Goal: Task Accomplishment & Management: Use online tool/utility

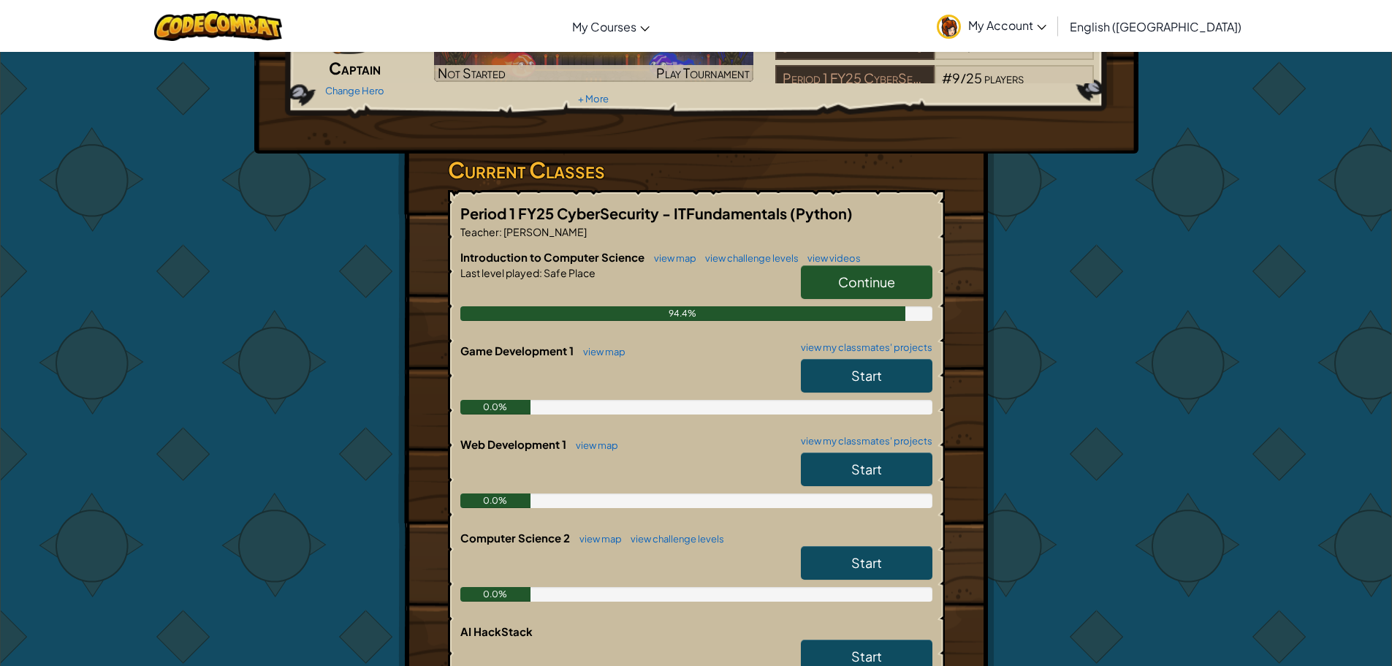
scroll to position [73, 0]
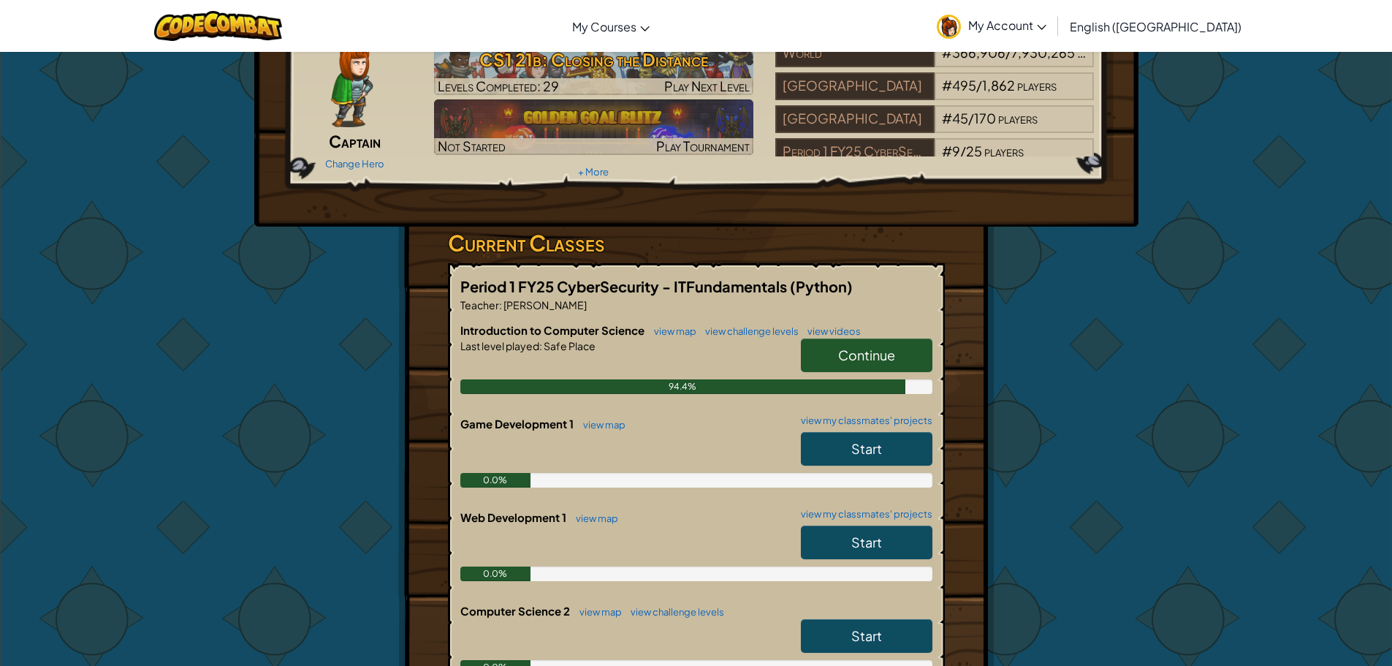
click at [855, 339] on link "Continue" at bounding box center [867, 355] width 132 height 34
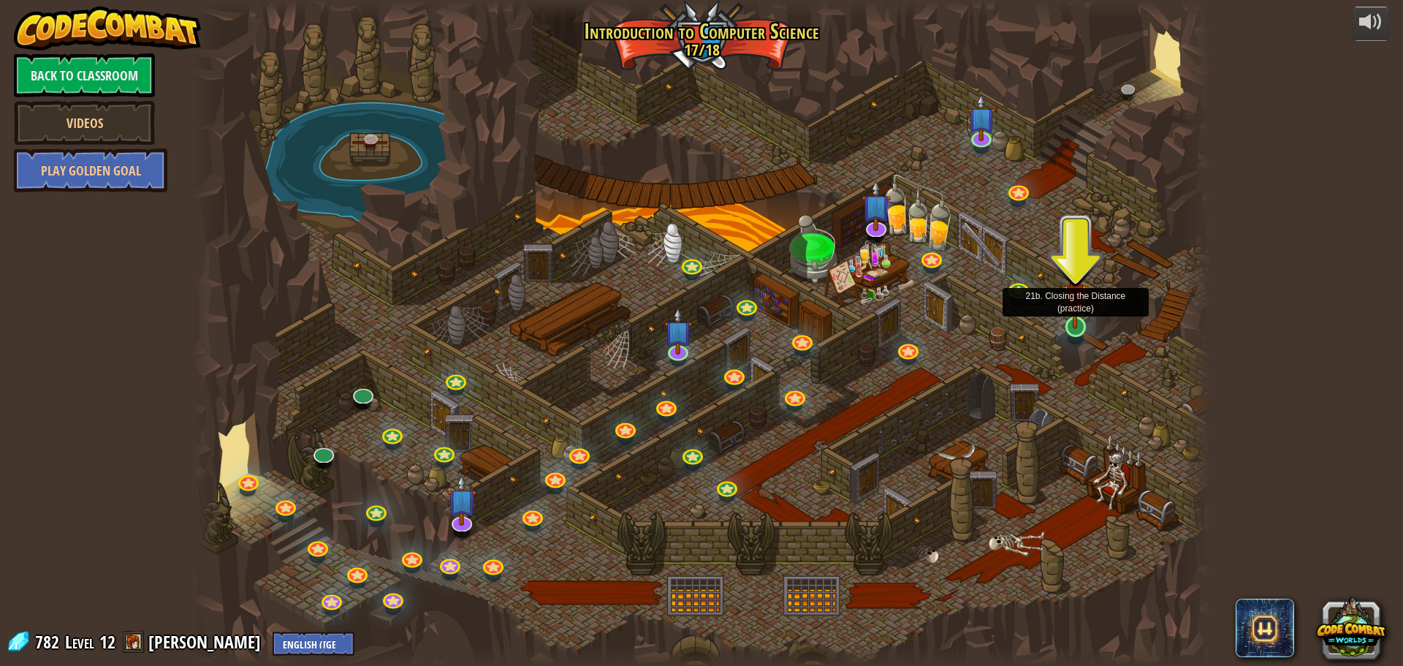
click at [1065, 324] on img at bounding box center [1075, 297] width 27 height 62
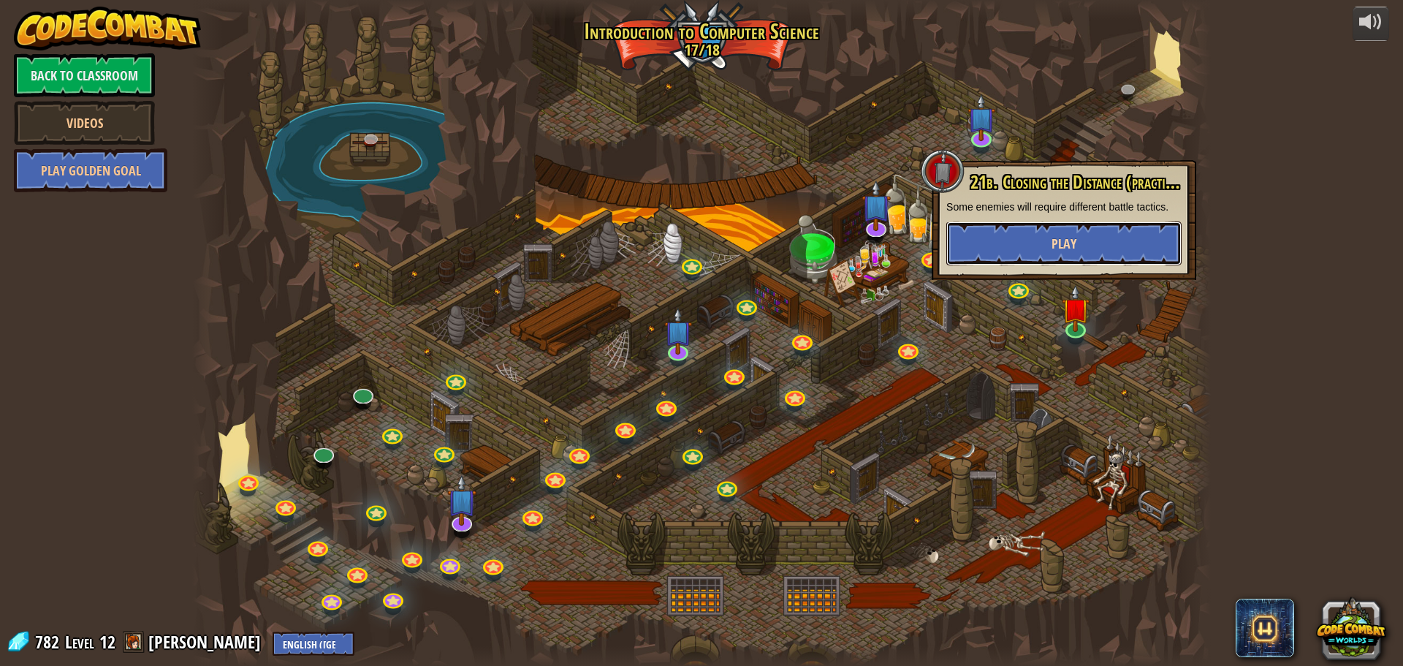
click at [1032, 249] on button "Play" at bounding box center [1063, 243] width 235 height 44
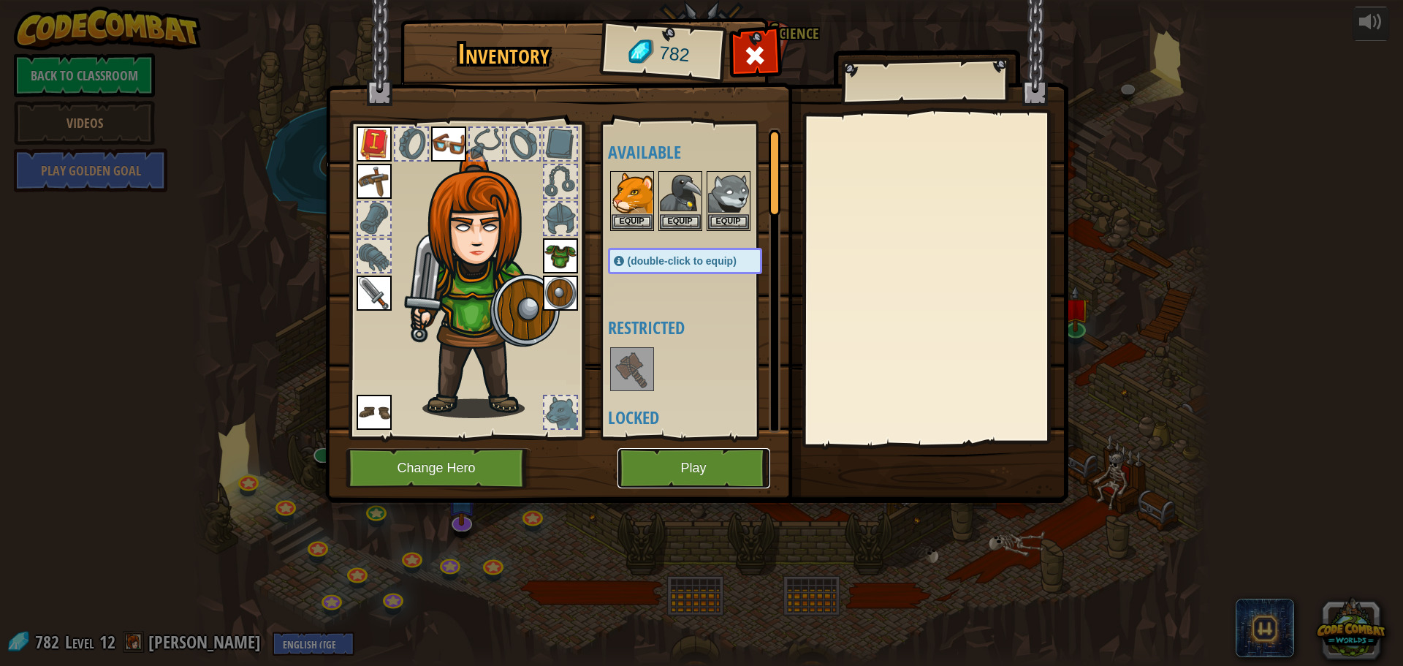
click at [653, 450] on button "Play" at bounding box center [693, 468] width 153 height 40
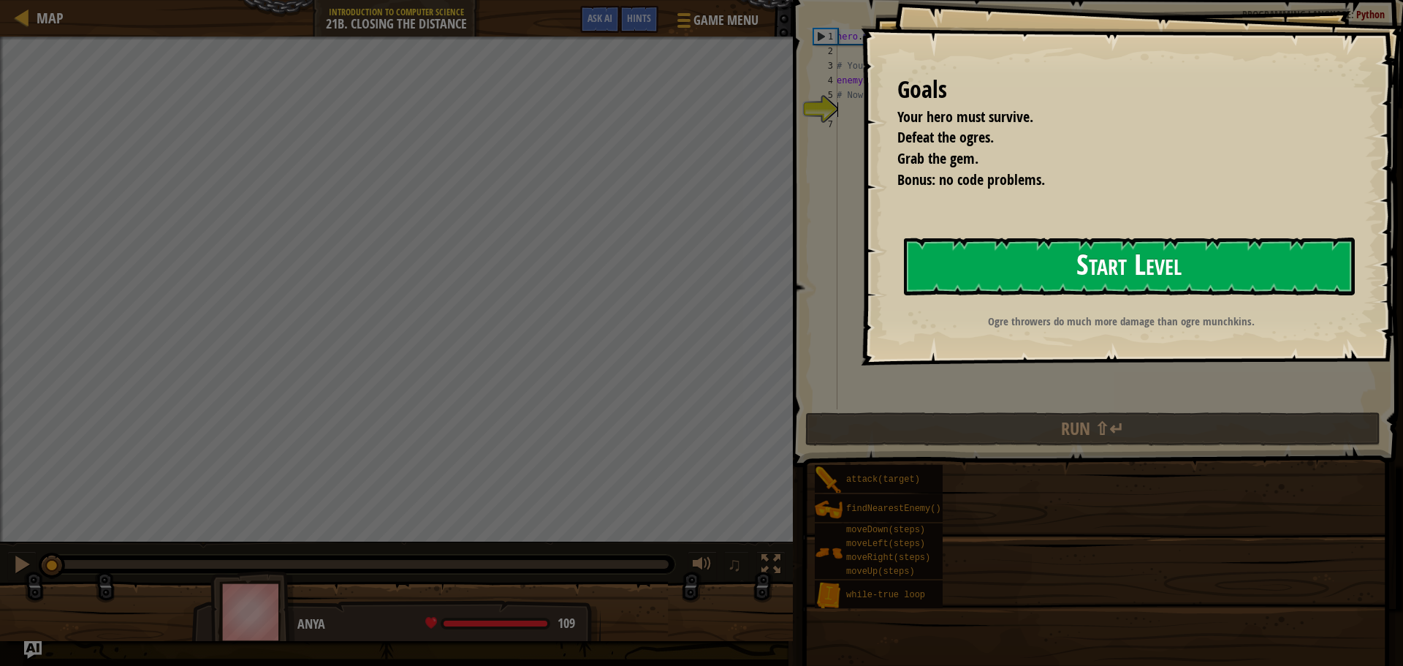
click at [1152, 289] on button "Start Level" at bounding box center [1129, 266] width 451 height 58
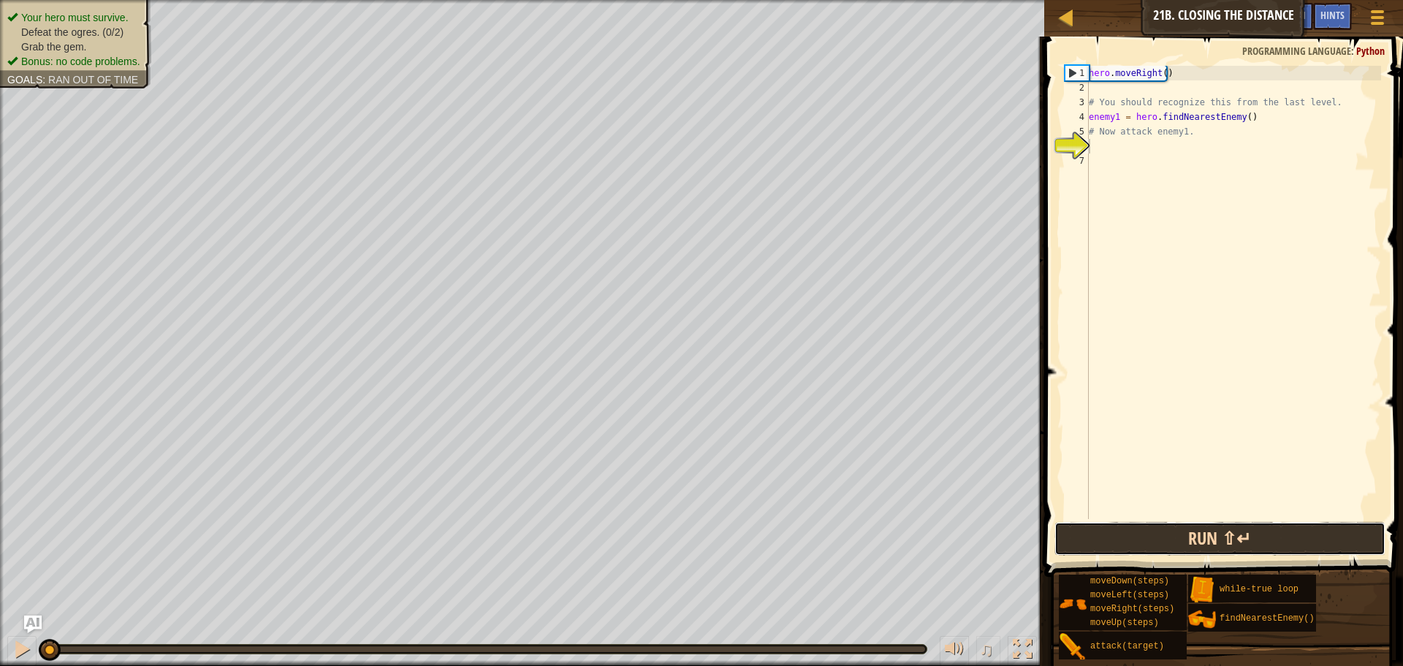
click at [1138, 534] on button "Run ⇧↵" at bounding box center [1219, 539] width 331 height 34
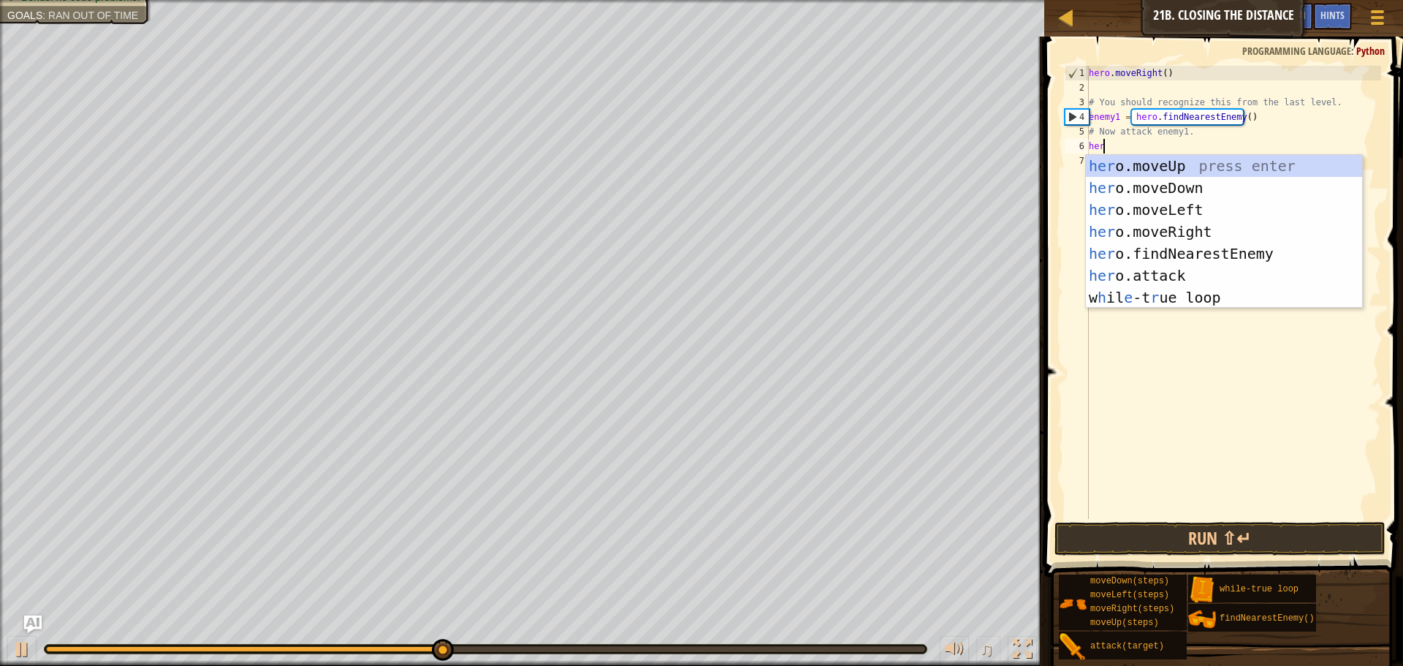
scroll to position [7, 1]
click at [1134, 275] on div "her o.moveUp press enter her o.moveDown press enter her o.moveLeft press enter …" at bounding box center [1224, 253] width 276 height 197
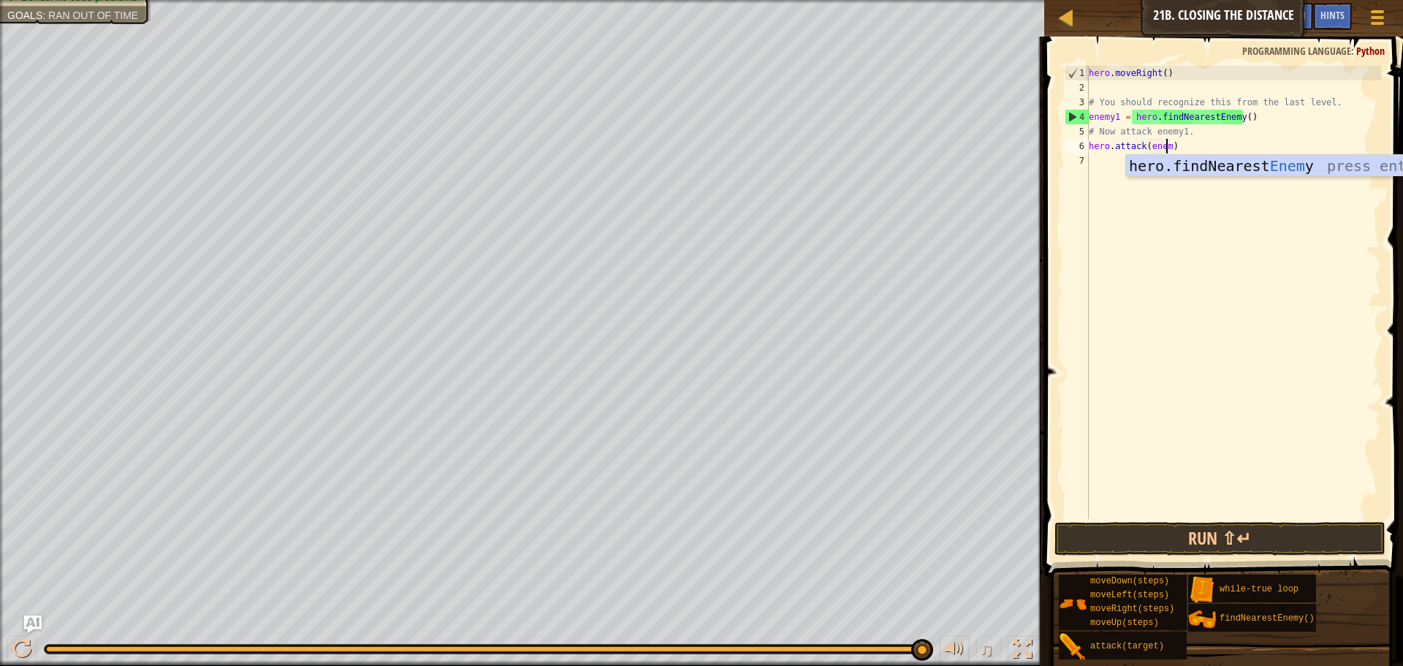
scroll to position [7, 7]
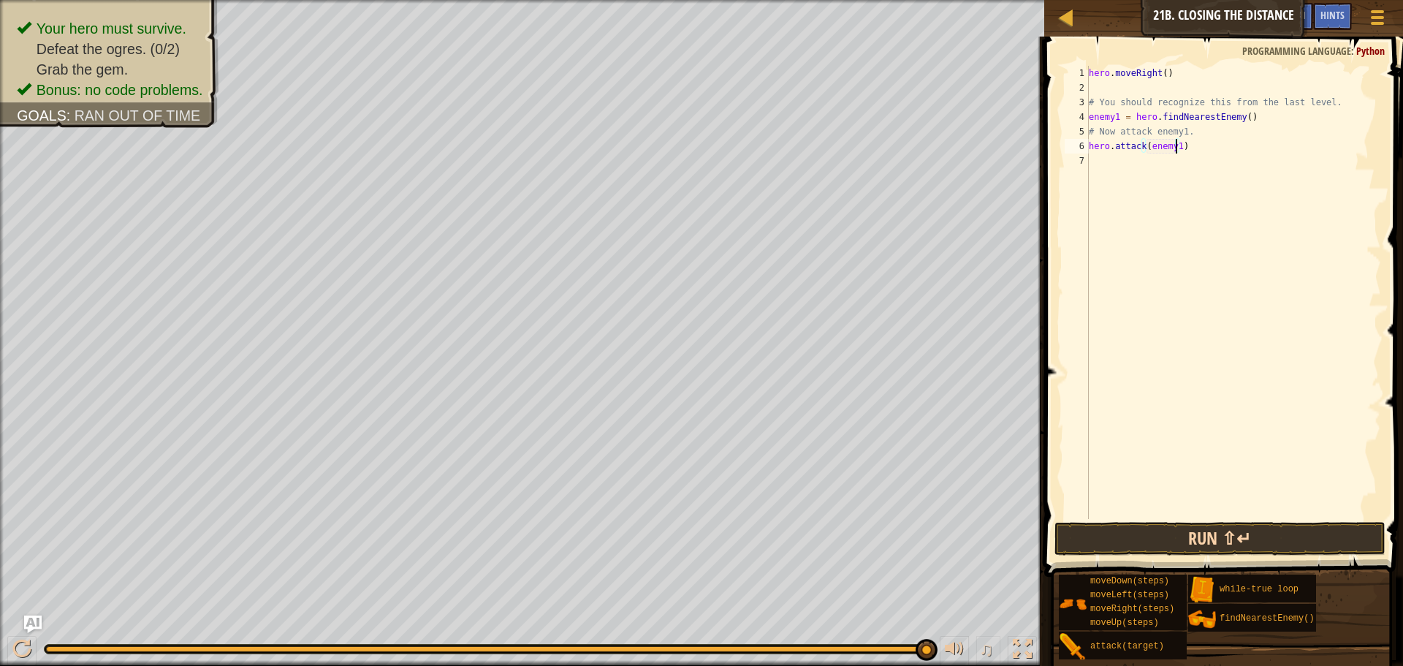
type textarea "hero.attack(enemy1)"
click at [1201, 532] on button "Run ⇧↵" at bounding box center [1219, 539] width 331 height 34
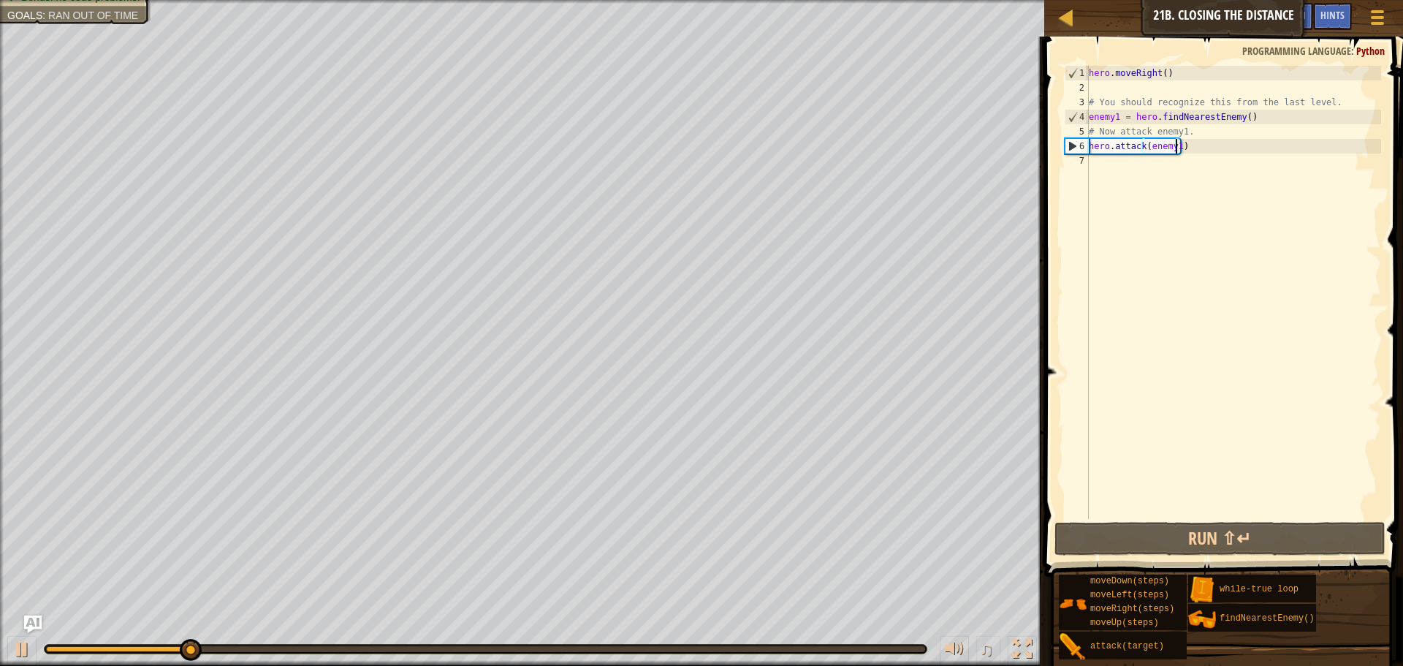
click at [1116, 163] on div "hero . moveRight ( ) # You should recognize this from the last level. enemy1 = …" at bounding box center [1233, 307] width 295 height 482
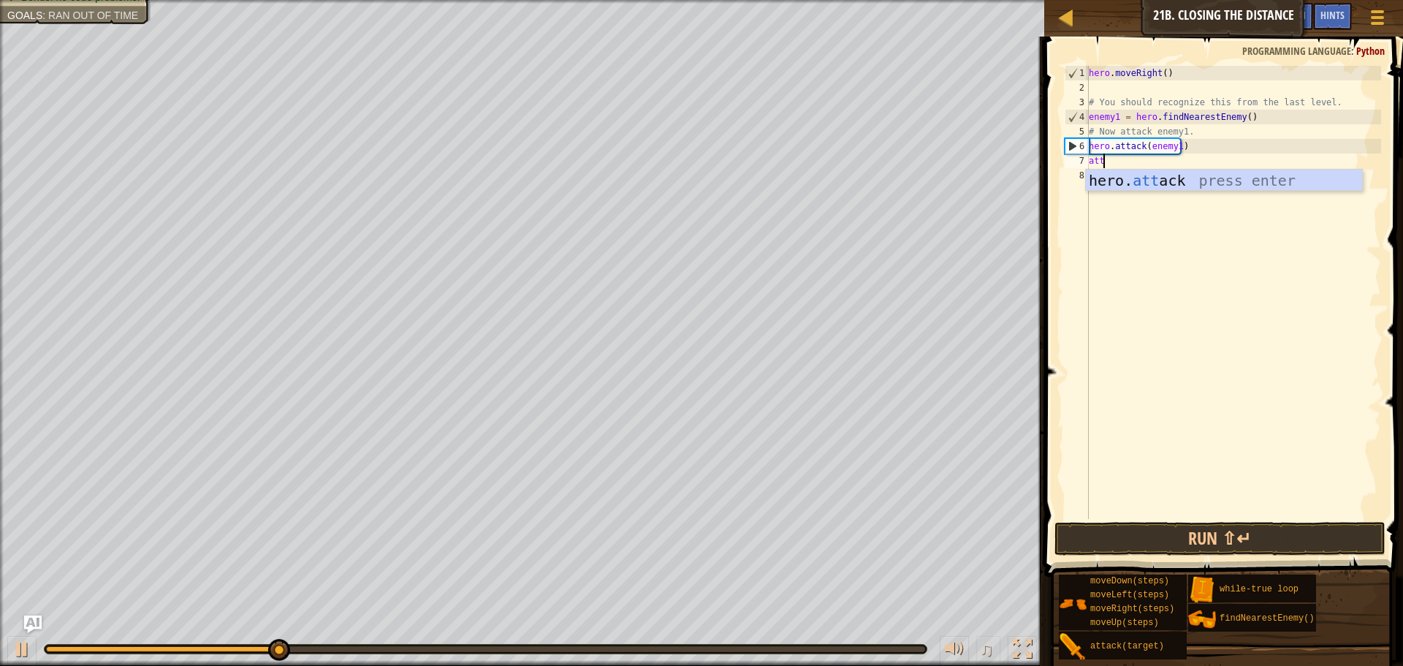
scroll to position [7, 1]
click at [1122, 172] on div "hero. att ack press enter" at bounding box center [1224, 203] width 276 height 66
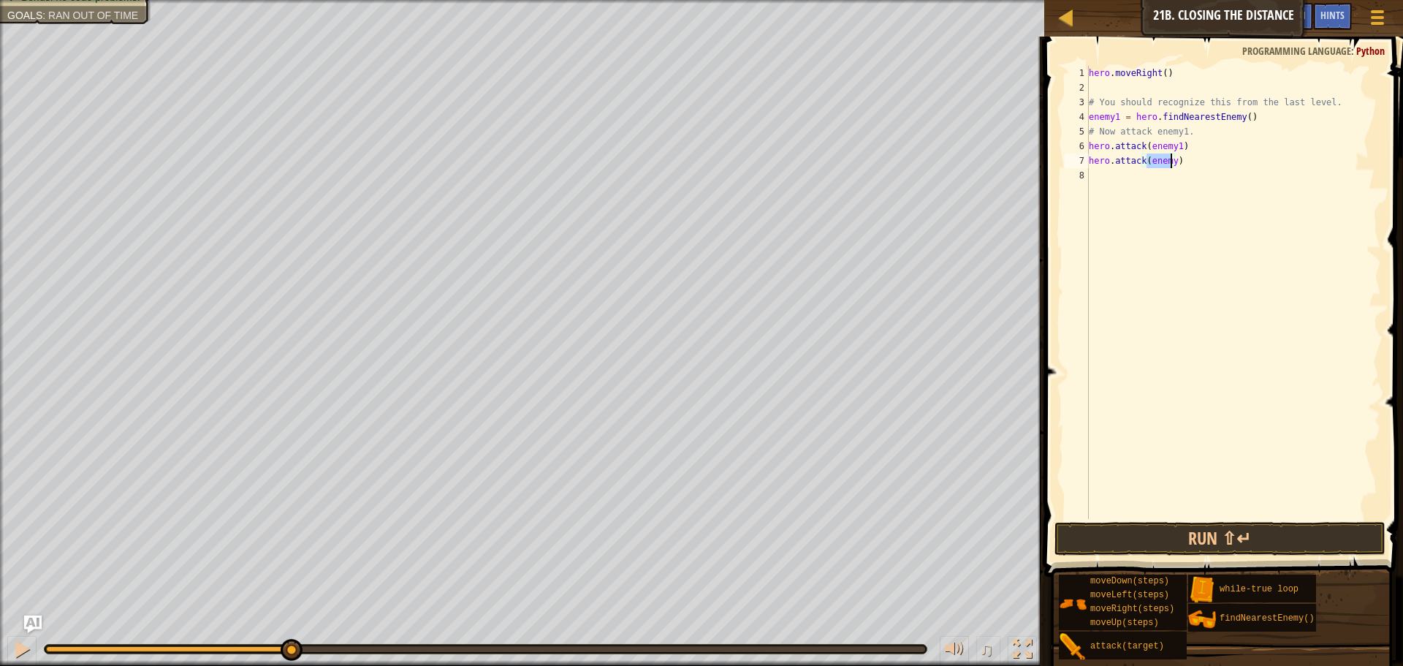
click at [1167, 160] on div "hero . moveRight ( ) # You should recognize this from the last level. enemy1 = …" at bounding box center [1233, 292] width 295 height 453
click at [1167, 160] on div "hero . moveRight ( ) # You should recognize this from the last level. enemy1 = …" at bounding box center [1233, 307] width 295 height 482
click at [1168, 160] on div "hero . moveRight ( ) # You should recognize this from the last level. enemy1 = …" at bounding box center [1233, 307] width 295 height 482
click at [1170, 160] on div "hero . moveRight ( ) # You should recognize this from the last level. enemy1 = …" at bounding box center [1233, 292] width 295 height 453
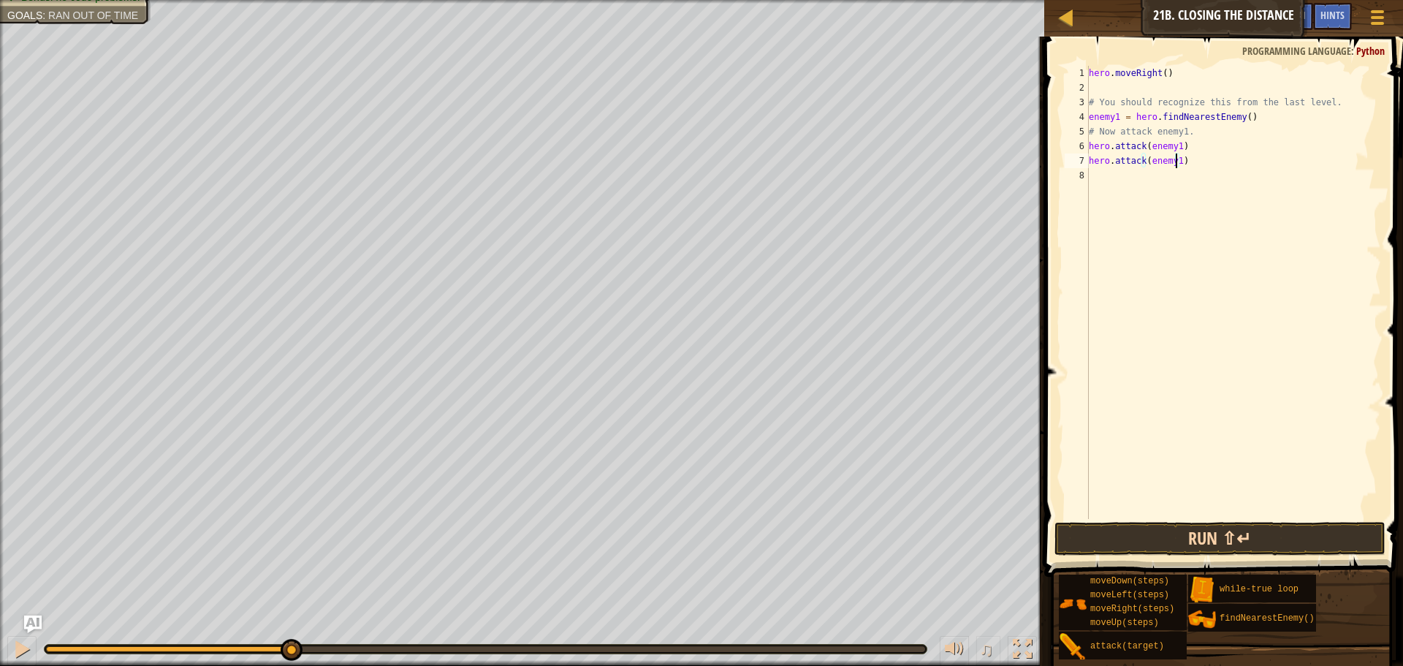
type textarea "hero.attack(enemy1)"
click at [1170, 534] on button "Run ⇧↵" at bounding box center [1219, 539] width 331 height 34
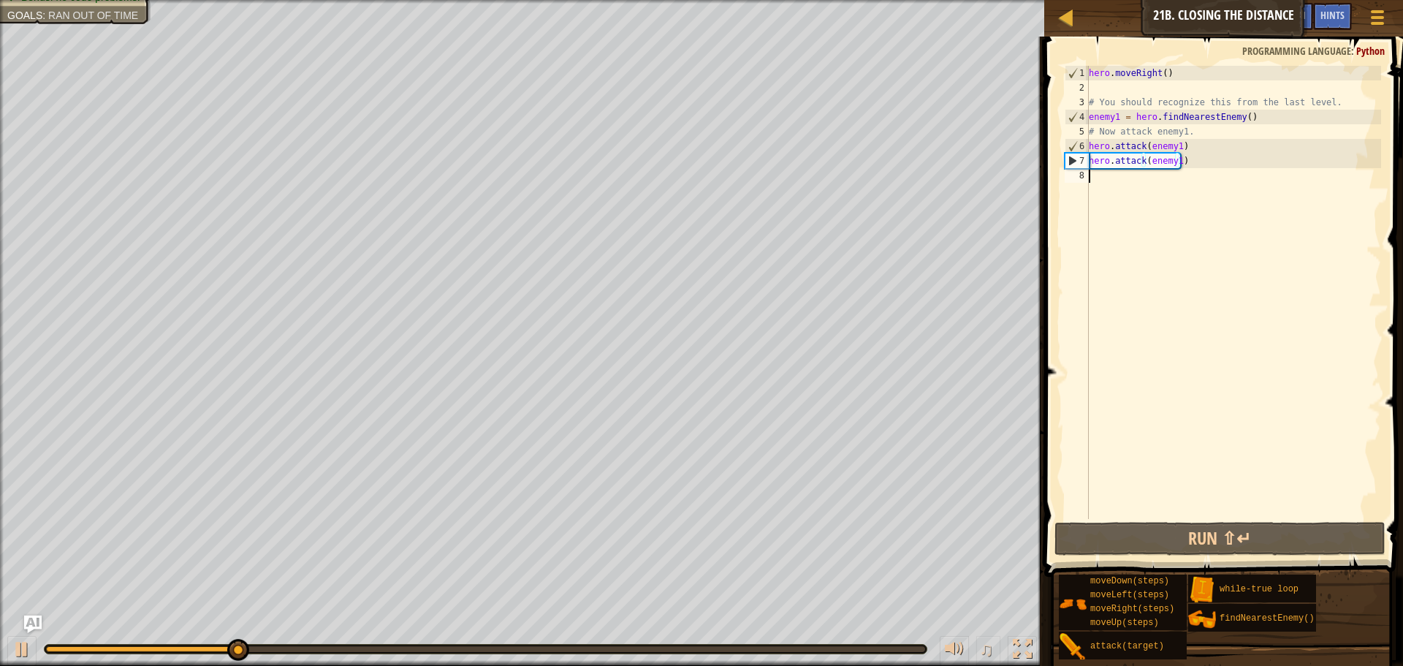
click at [1096, 177] on div "hero . moveRight ( ) # You should recognize this from the last level. enemy1 = …" at bounding box center [1233, 307] width 295 height 482
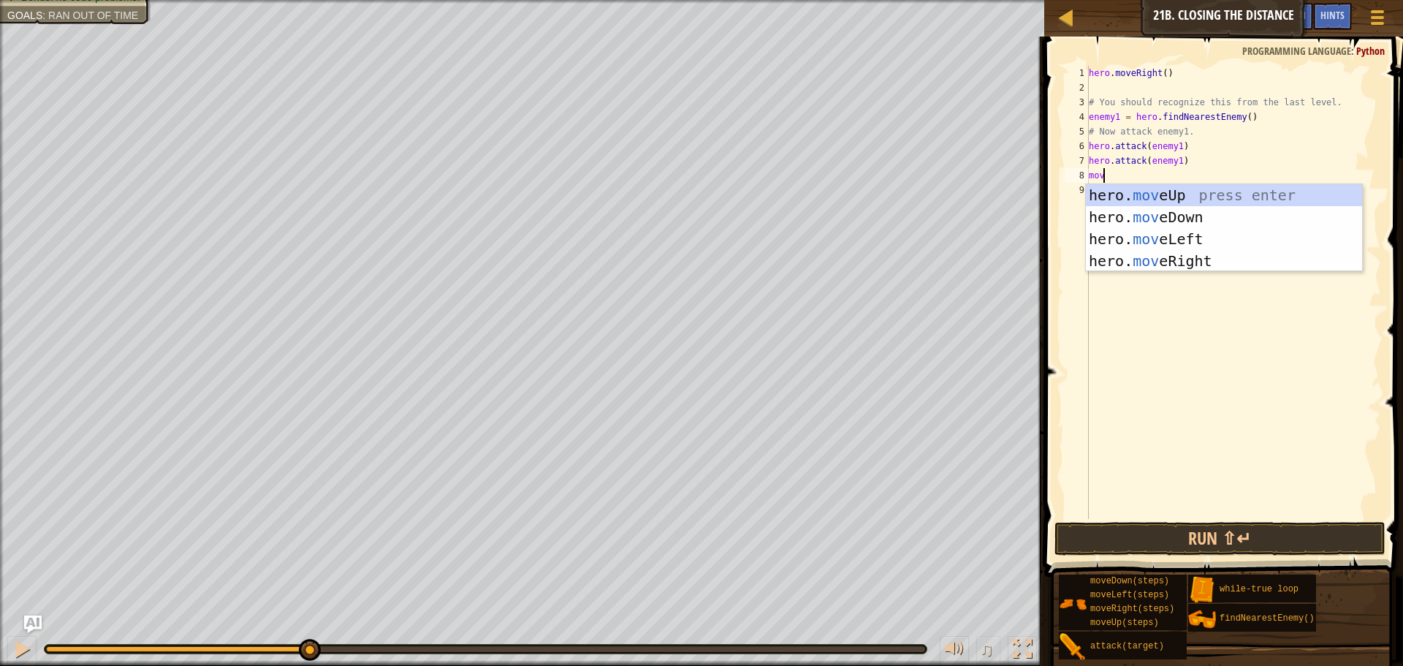
scroll to position [7, 1]
type textarea "move"
click at [1198, 261] on div "hero. move Up press enter hero. move Down press enter hero. move Left press ent…" at bounding box center [1224, 250] width 276 height 132
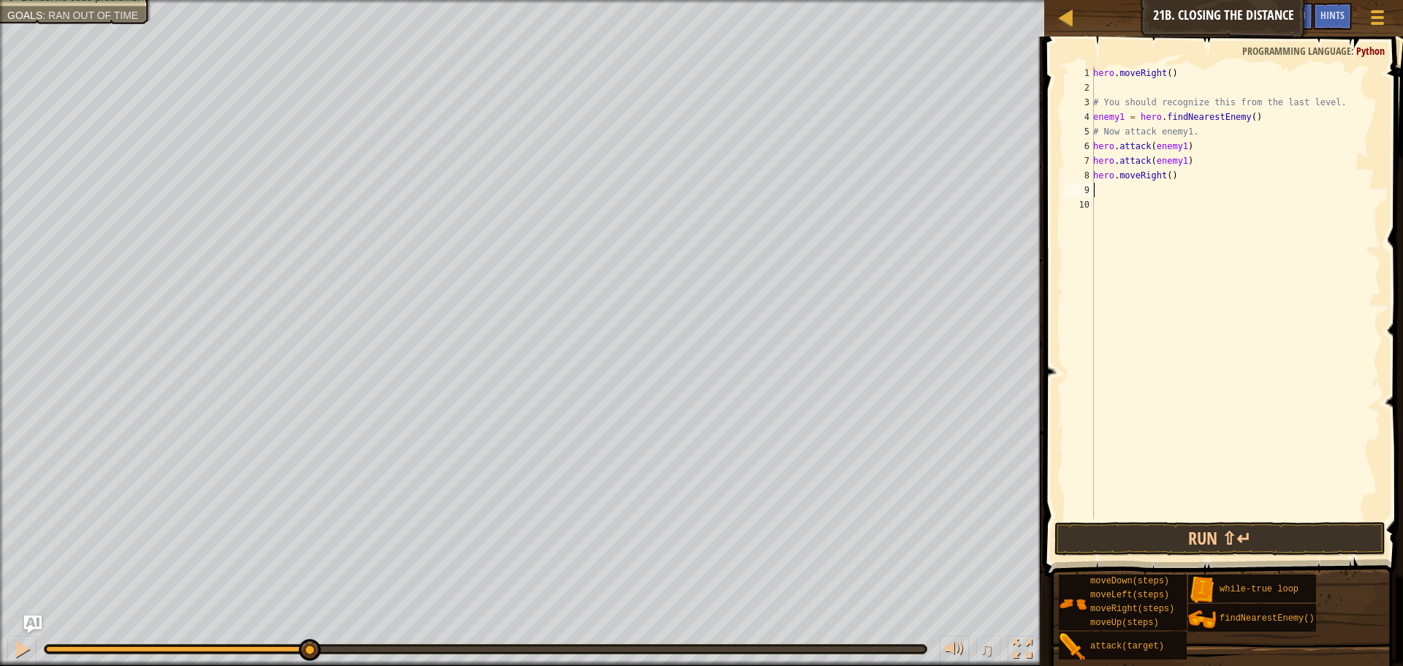
scroll to position [7, 0]
click at [1205, 528] on button "Run ⇧↵" at bounding box center [1219, 539] width 331 height 34
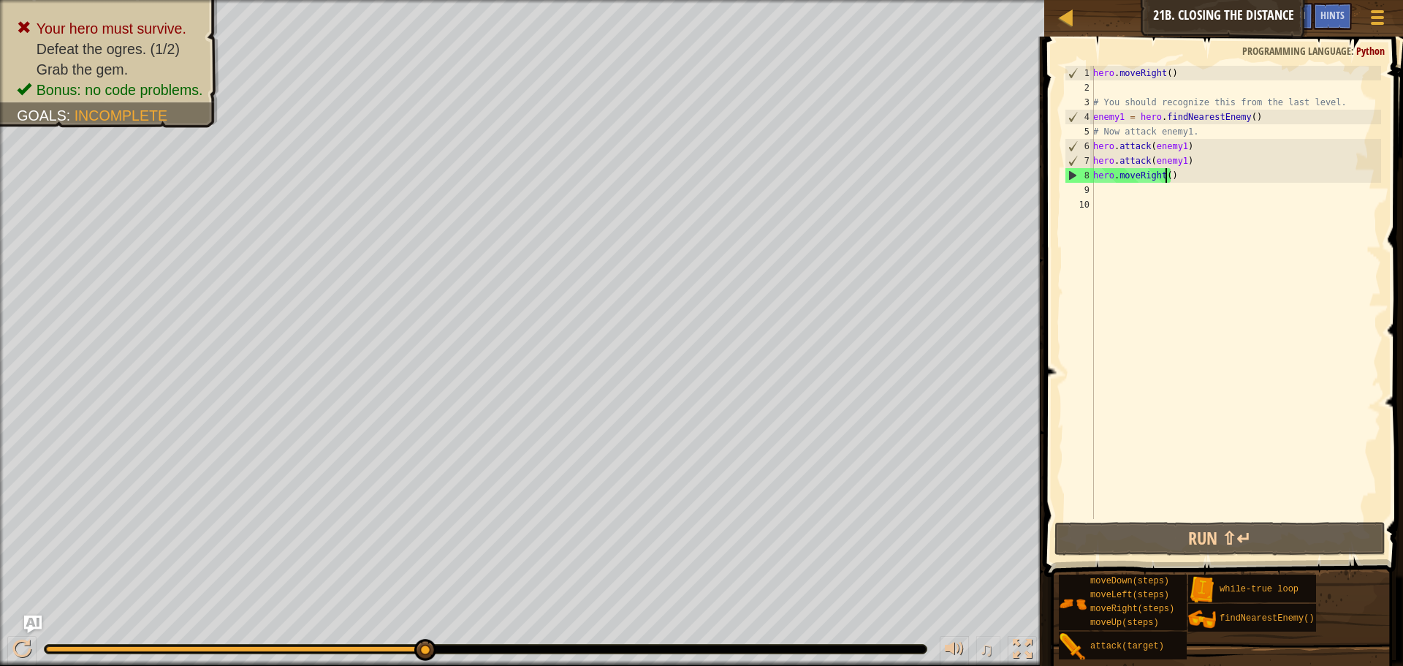
click at [1165, 174] on div "hero . moveRight ( ) # You should recognize this from the last level. enemy1 = …" at bounding box center [1235, 307] width 291 height 482
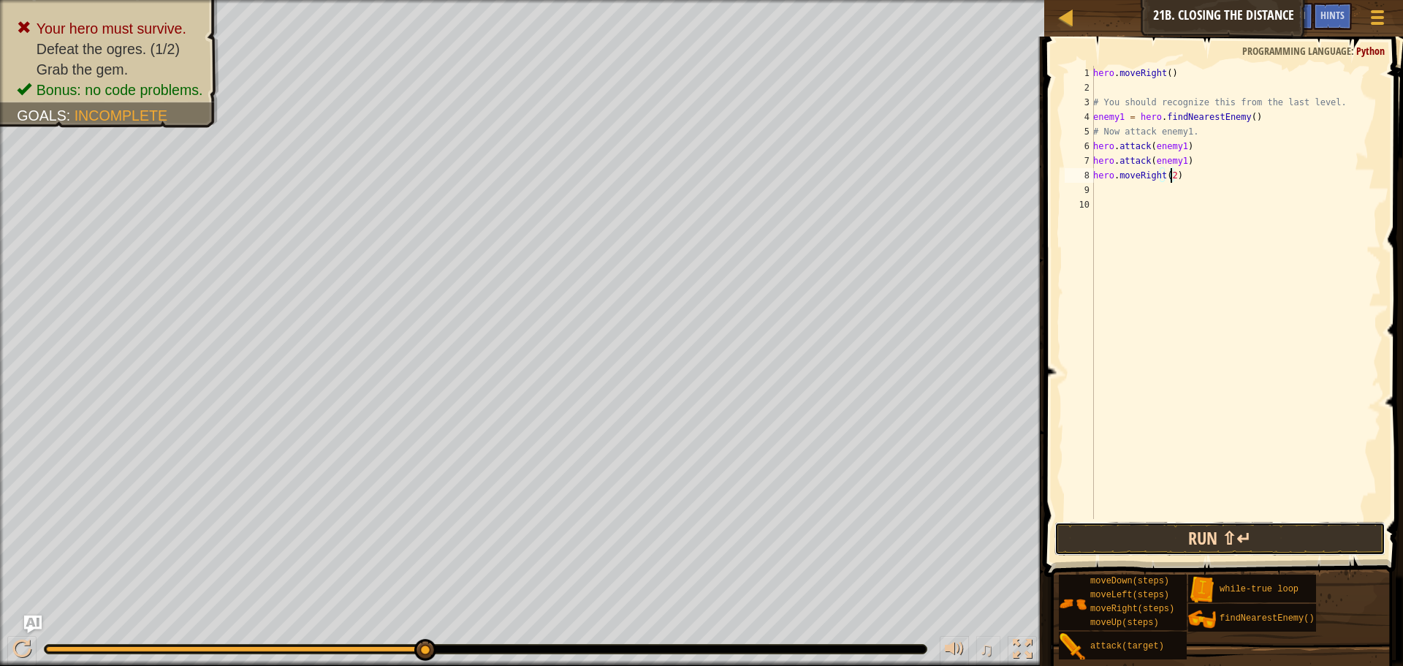
click at [1207, 523] on button "Run ⇧↵" at bounding box center [1219, 539] width 331 height 34
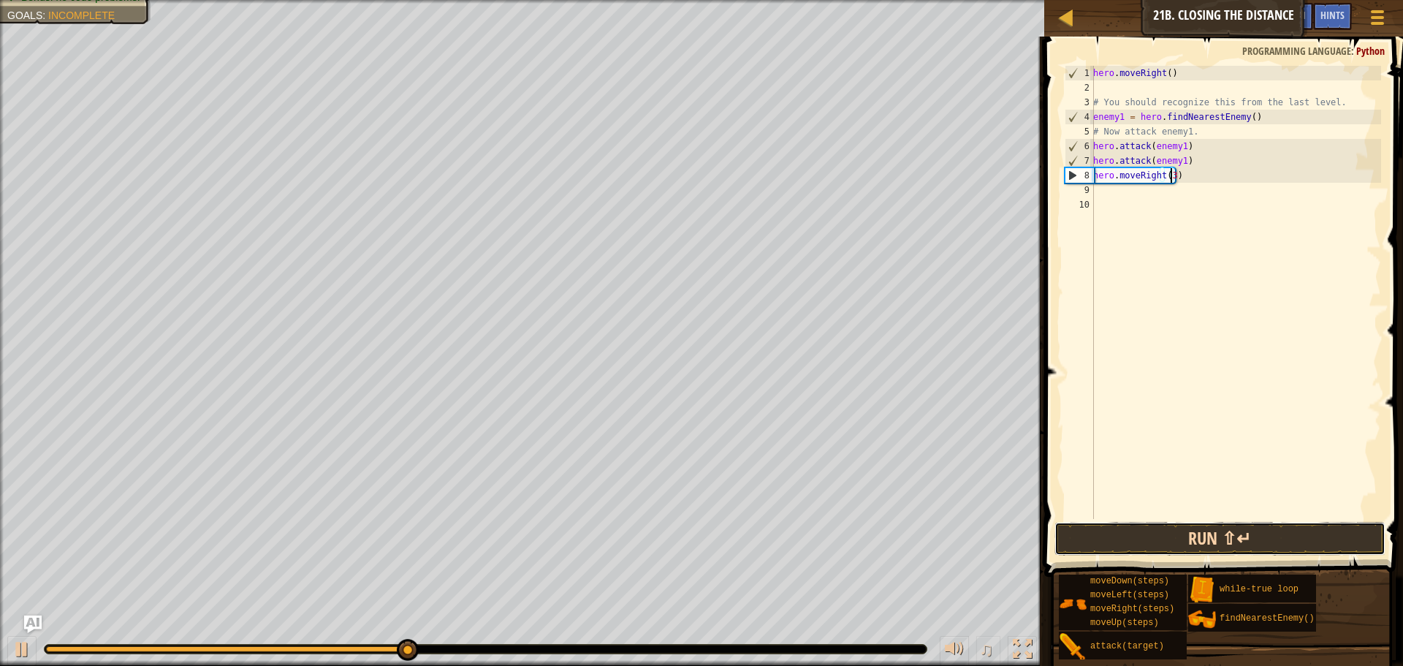
click at [1198, 540] on button "Run ⇧↵" at bounding box center [1219, 539] width 331 height 34
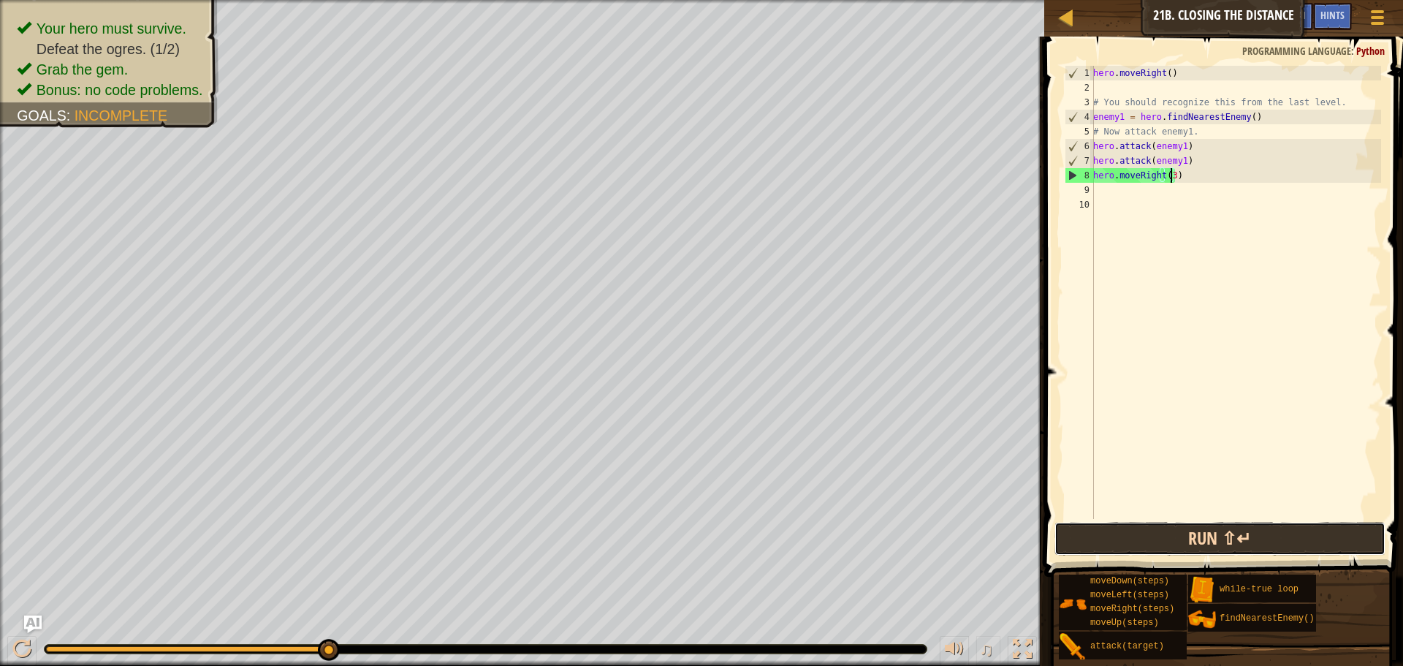
click at [1159, 539] on button "Run ⇧↵" at bounding box center [1219, 539] width 331 height 34
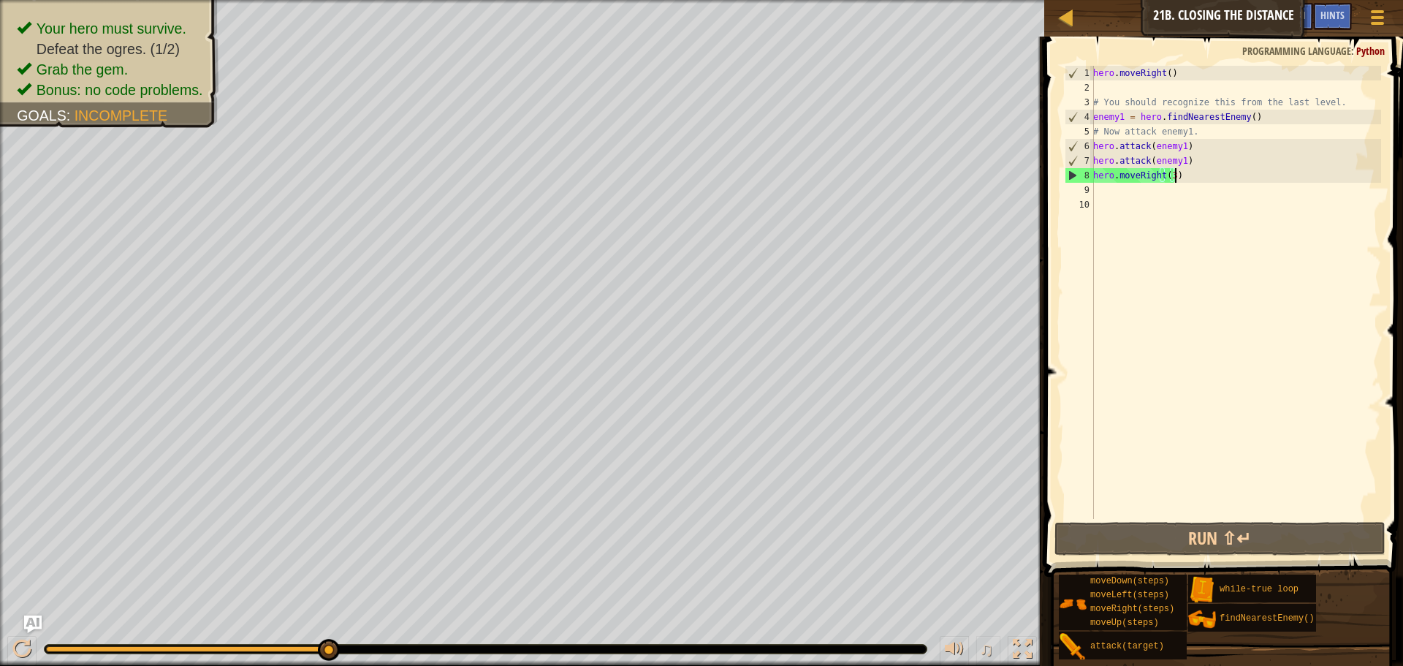
click at [1176, 171] on div "hero . moveRight ( ) # You should recognize this from the last level. enemy1 = …" at bounding box center [1235, 307] width 291 height 482
click at [1198, 174] on div "hero . moveRight ( ) # You should recognize this from the last level. enemy1 = …" at bounding box center [1235, 307] width 291 height 482
click at [1177, 175] on div "hero . moveRight ( ) # You should recognize this from the last level. enemy1 = …" at bounding box center [1235, 307] width 291 height 482
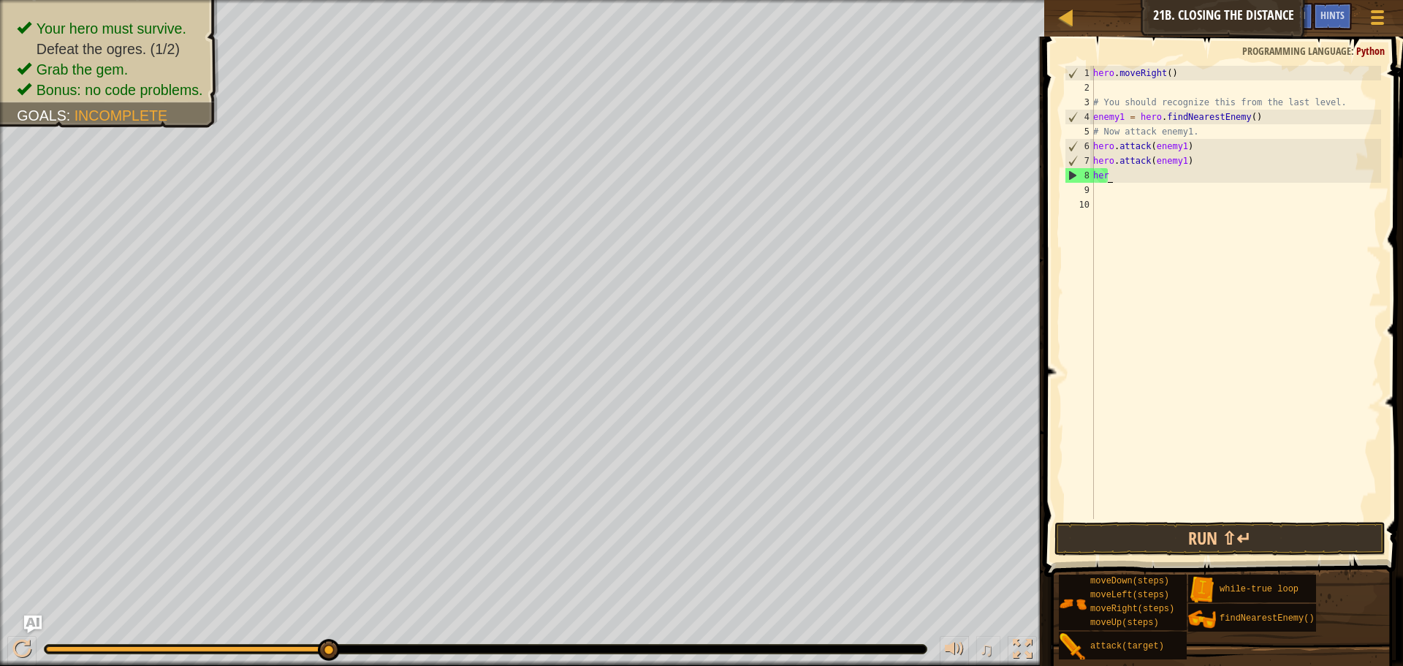
scroll to position [7, 0]
type textarea "h"
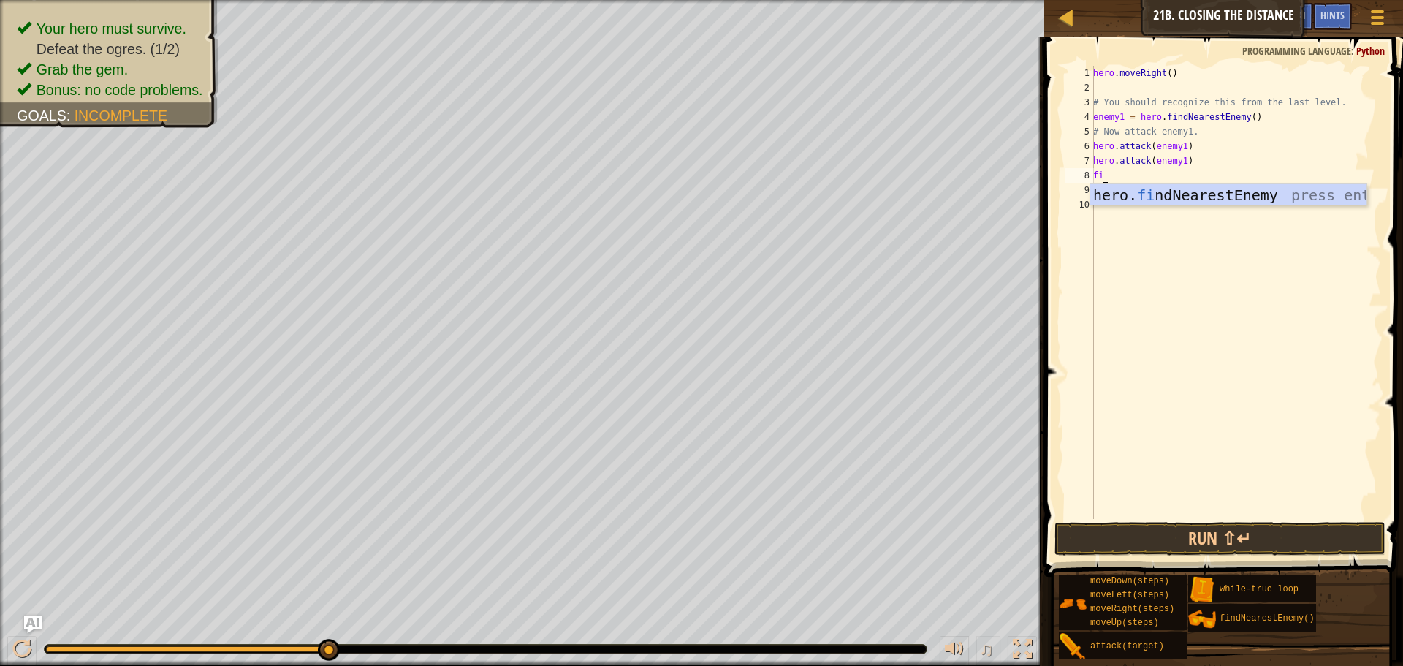
scroll to position [7, 1]
type textarea "find"
click at [1179, 194] on div "hero. find NearestEnemy press enter" at bounding box center [1228, 217] width 276 height 66
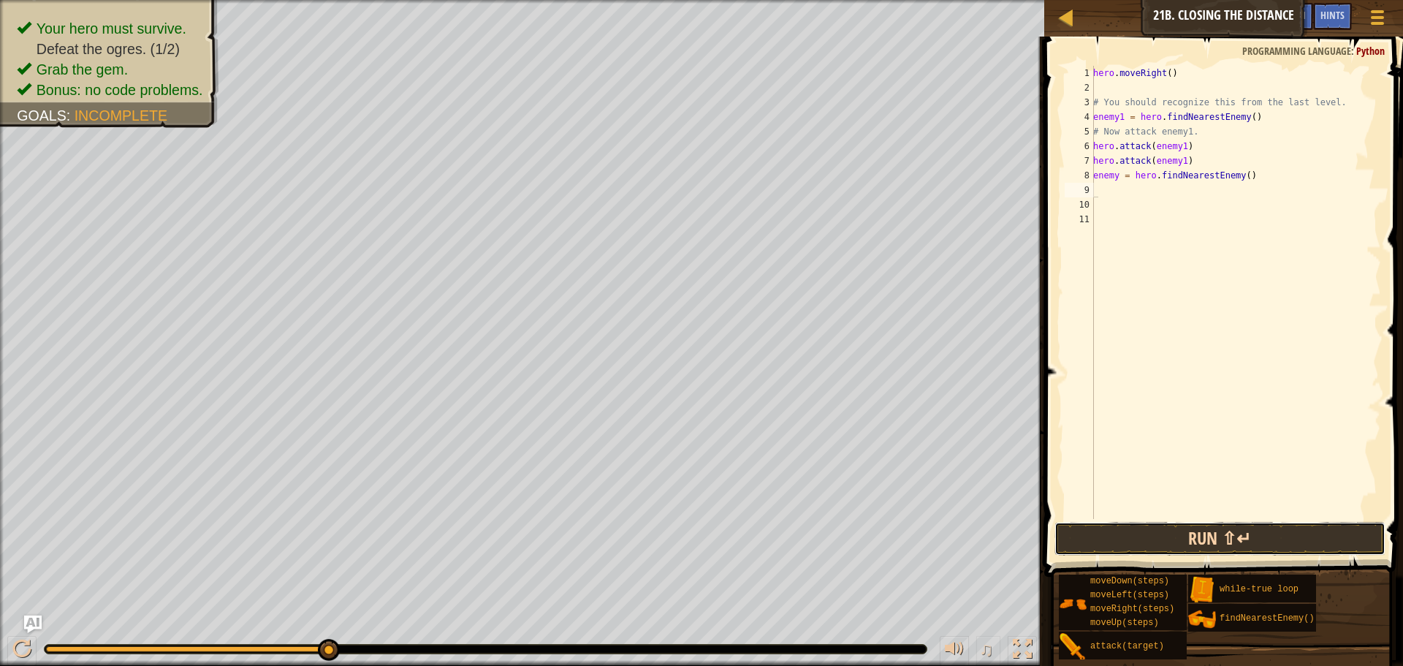
click at [1220, 543] on button "Run ⇧↵" at bounding box center [1219, 539] width 331 height 34
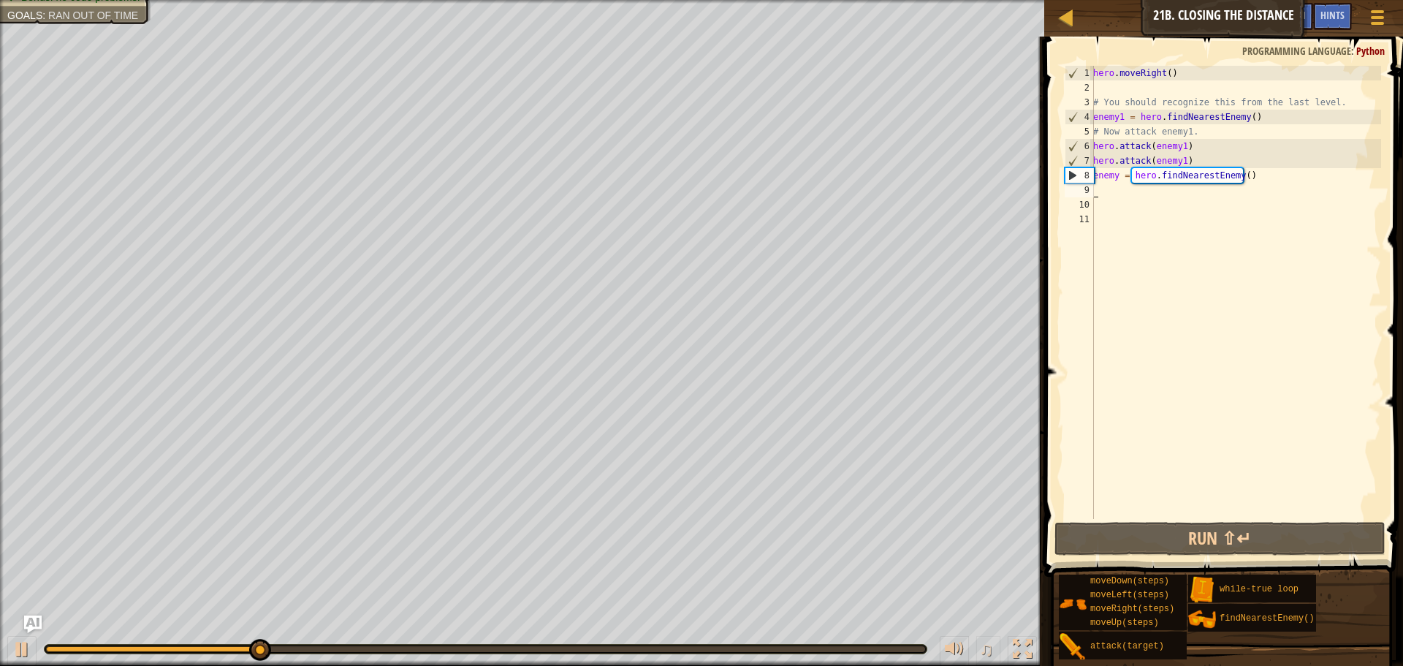
click at [1297, 181] on div "hero . moveRight ( ) # You should recognize this from the last level. enemy1 = …" at bounding box center [1235, 307] width 291 height 482
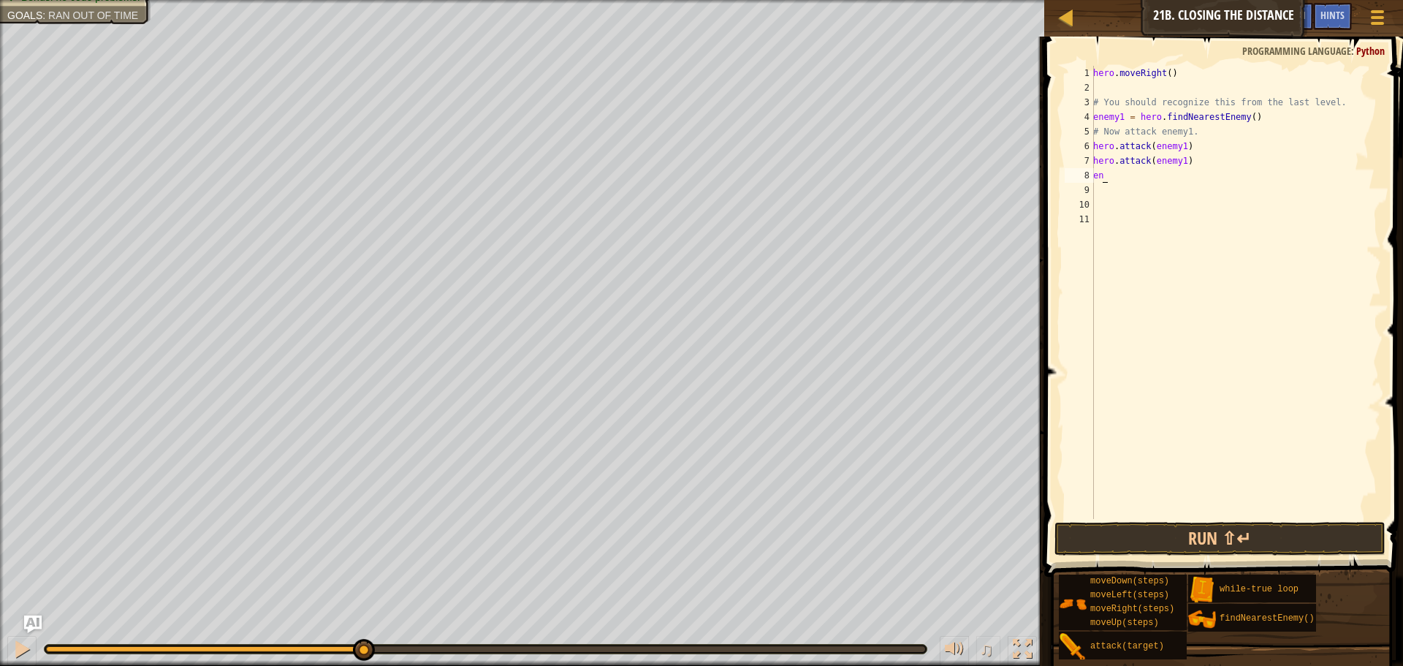
type textarea "e"
type textarea "he"
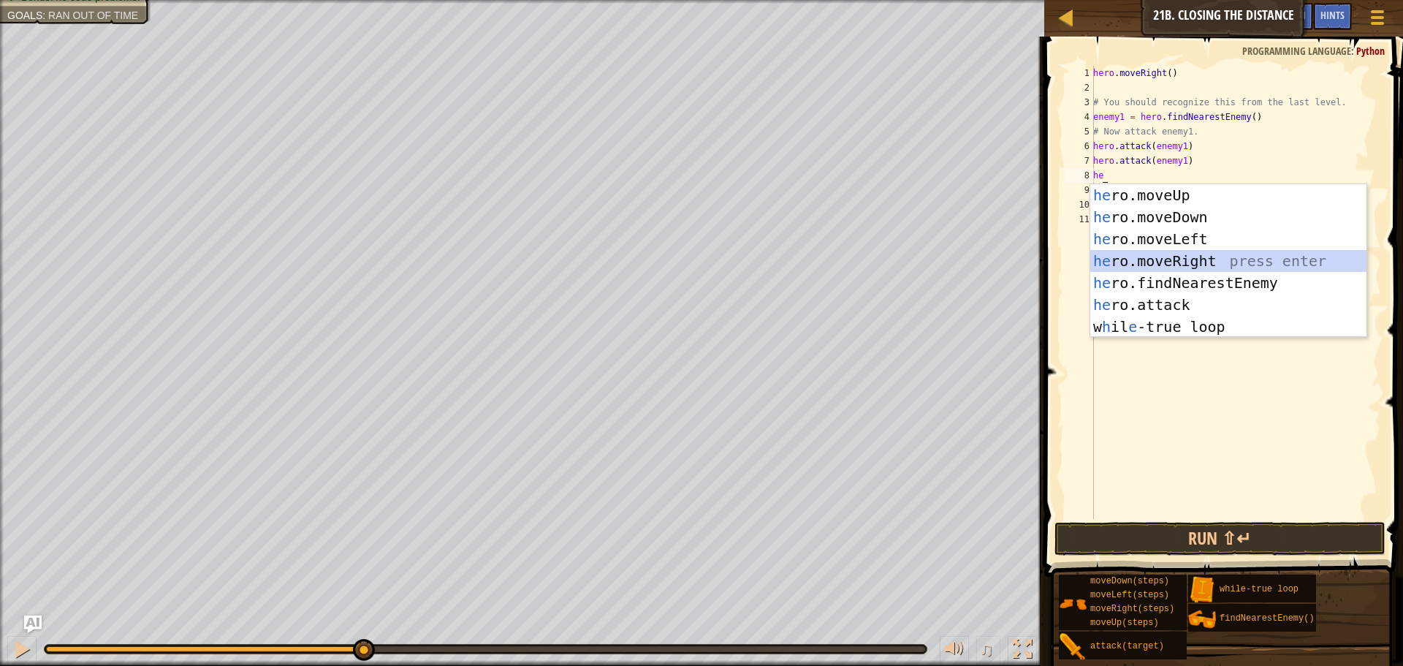
click at [1169, 257] on div "he ro.moveUp press enter he ro.moveDown press enter he ro.moveLeft press enter …" at bounding box center [1228, 282] width 276 height 197
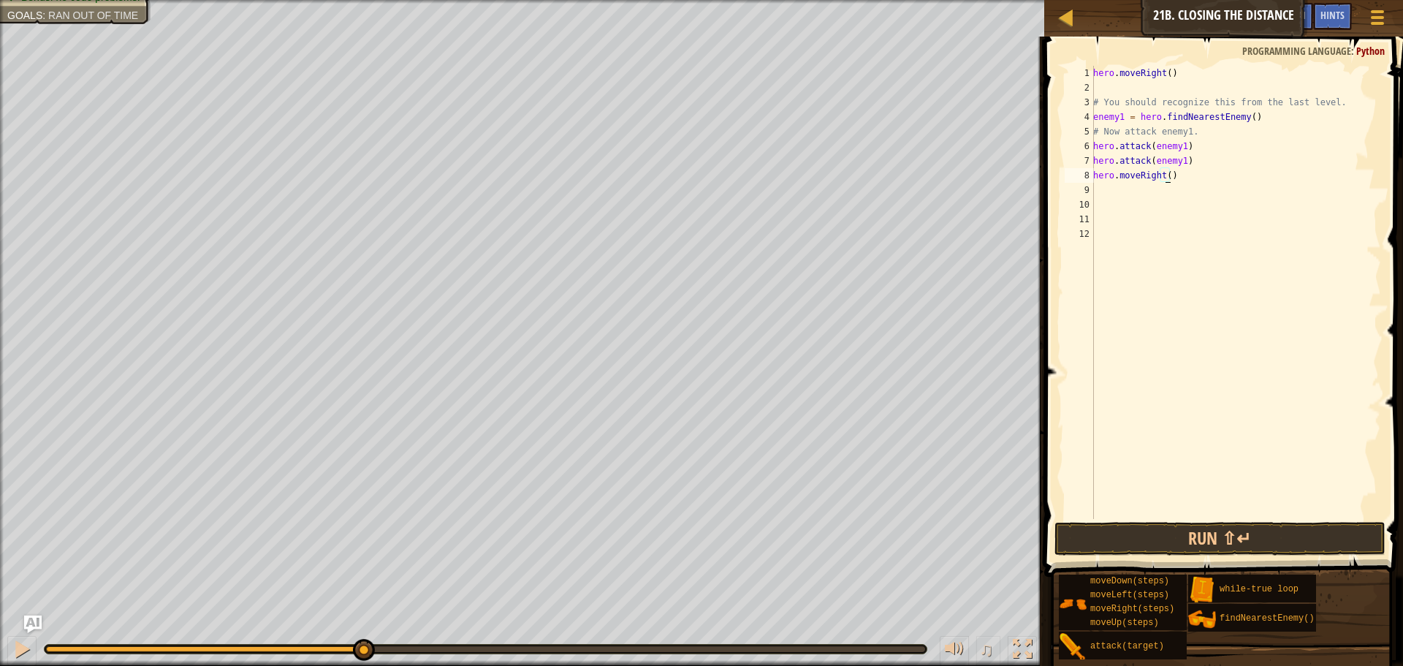
click at [1164, 171] on div "hero . moveRight ( ) # You should recognize this from the last level. enemy1 = …" at bounding box center [1235, 307] width 291 height 482
click at [1175, 175] on div "hero . moveRight ( ) # You should recognize this from the last level. enemy1 = …" at bounding box center [1235, 307] width 291 height 482
click at [1168, 178] on div "hero . moveRight ( ) # You should recognize this from the last level. enemy1 = …" at bounding box center [1235, 307] width 291 height 482
click at [1171, 173] on div "hero . moveRight ( ) # You should recognize this from the last level. enemy1 = …" at bounding box center [1235, 307] width 291 height 482
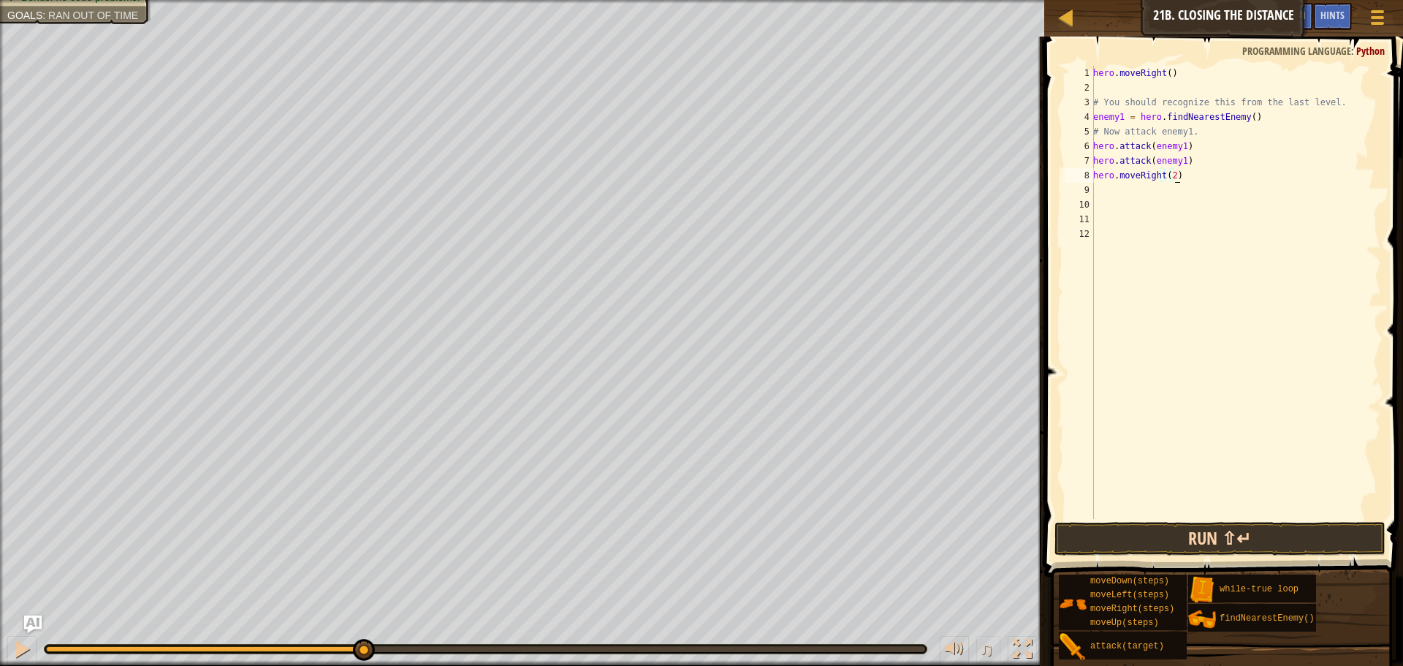
type textarea "hero.moveRight(2)"
click at [1228, 536] on button "Run ⇧↵" at bounding box center [1219, 539] width 331 height 34
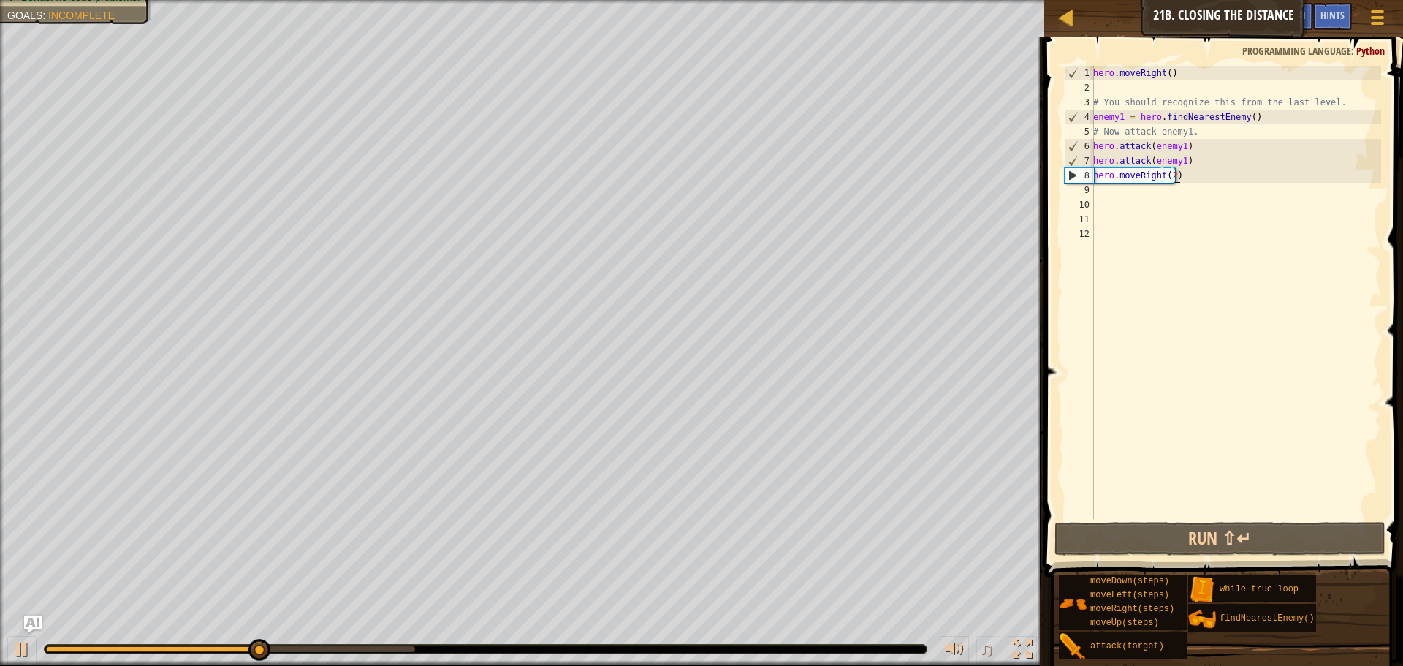
click at [1106, 194] on div "hero . moveRight ( ) # You should recognize this from the last level. enemy1 = …" at bounding box center [1235, 307] width 291 height 482
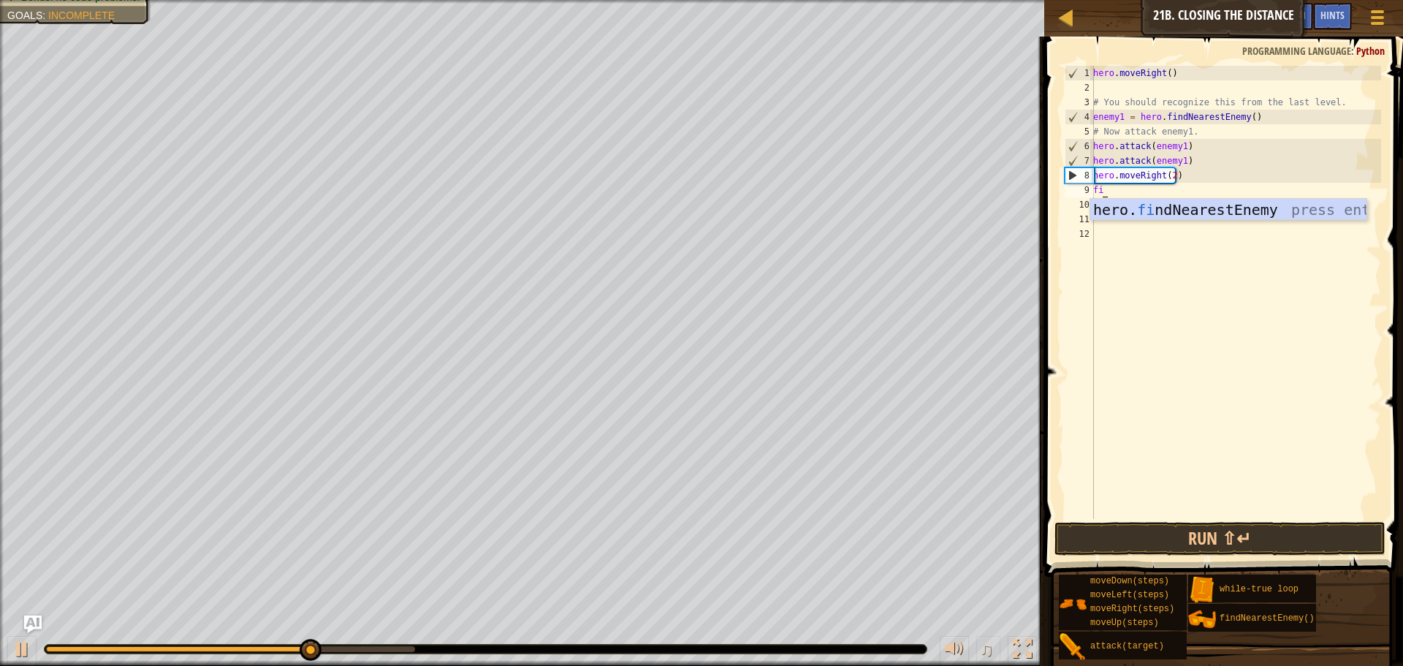
type textarea "fin"
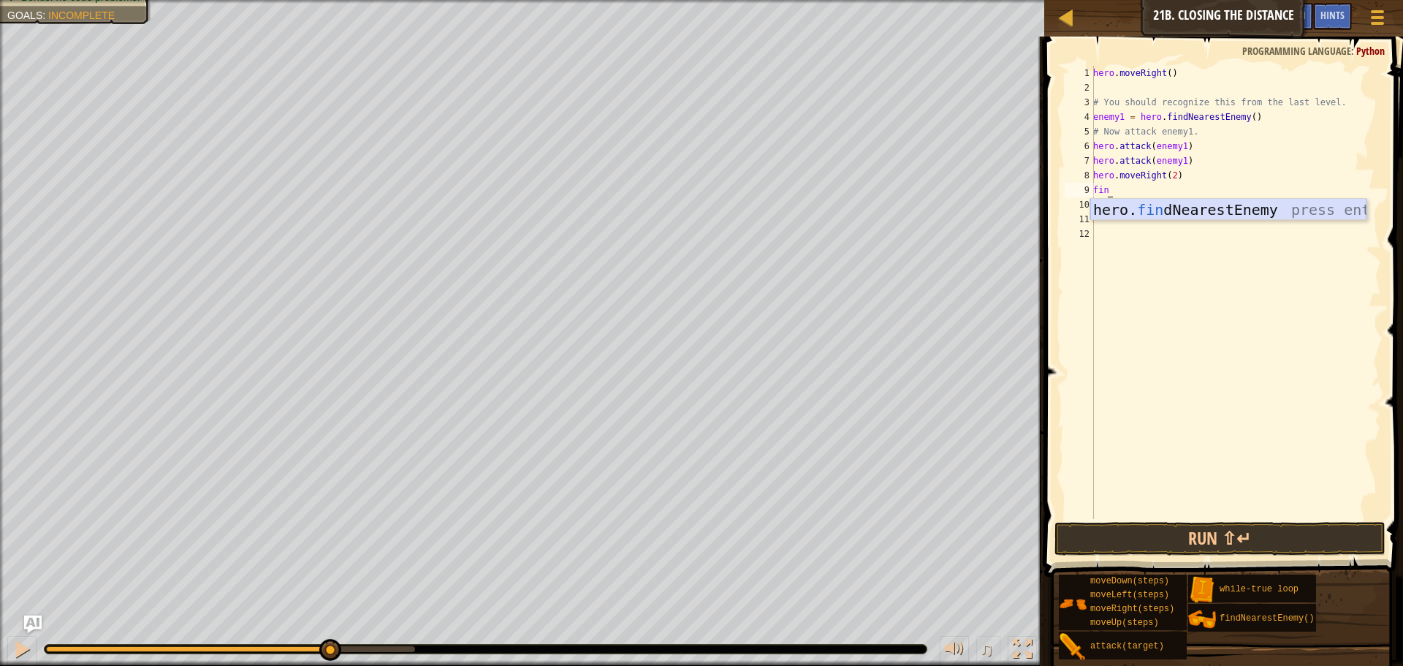
click at [1240, 215] on div "hero. fin dNearestEnemy press enter" at bounding box center [1228, 232] width 276 height 66
click at [1096, 208] on div "hero . moveRight ( ) # You should recognize this from the last level. enemy1 = …" at bounding box center [1235, 307] width 291 height 482
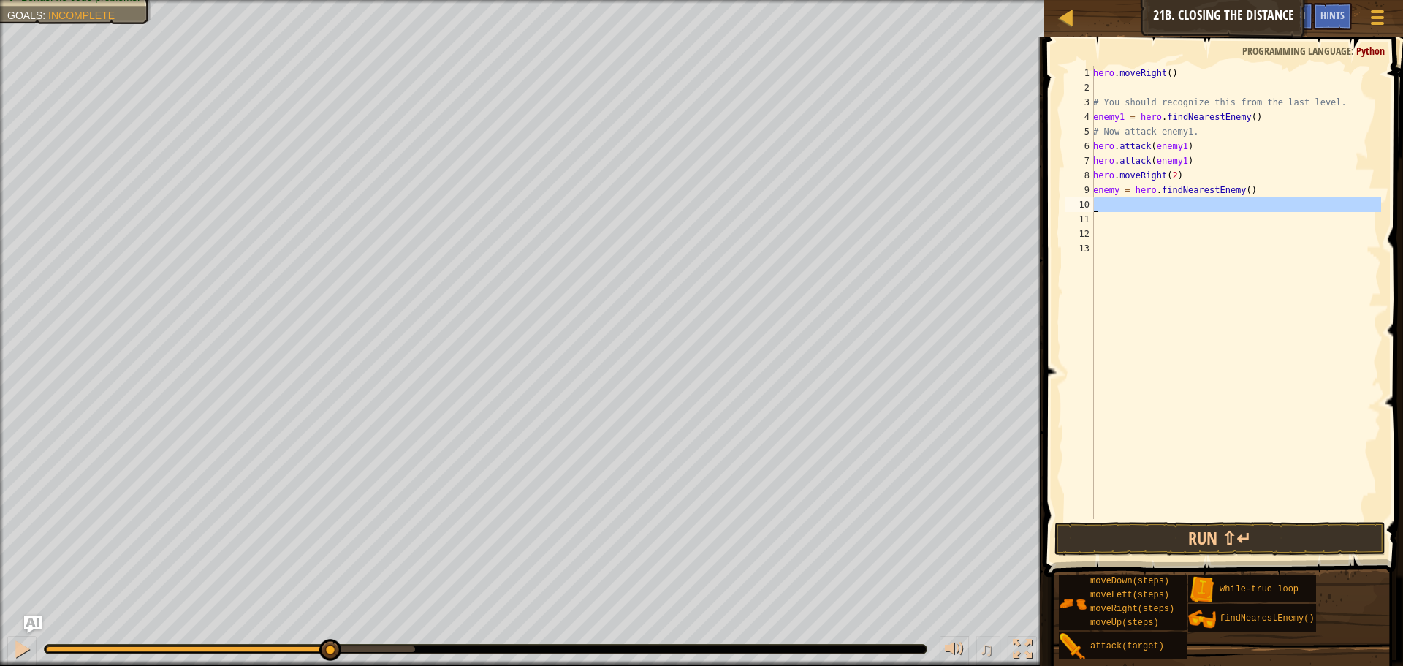
click at [1091, 202] on div "10" at bounding box center [1079, 204] width 29 height 15
click at [1096, 203] on div "hero . moveRight ( ) # You should recognize this from the last level. enemy1 = …" at bounding box center [1235, 307] width 291 height 482
click at [1101, 203] on div "hero . moveRight ( ) # You should recognize this from the last level. enemy1 = …" at bounding box center [1235, 307] width 291 height 482
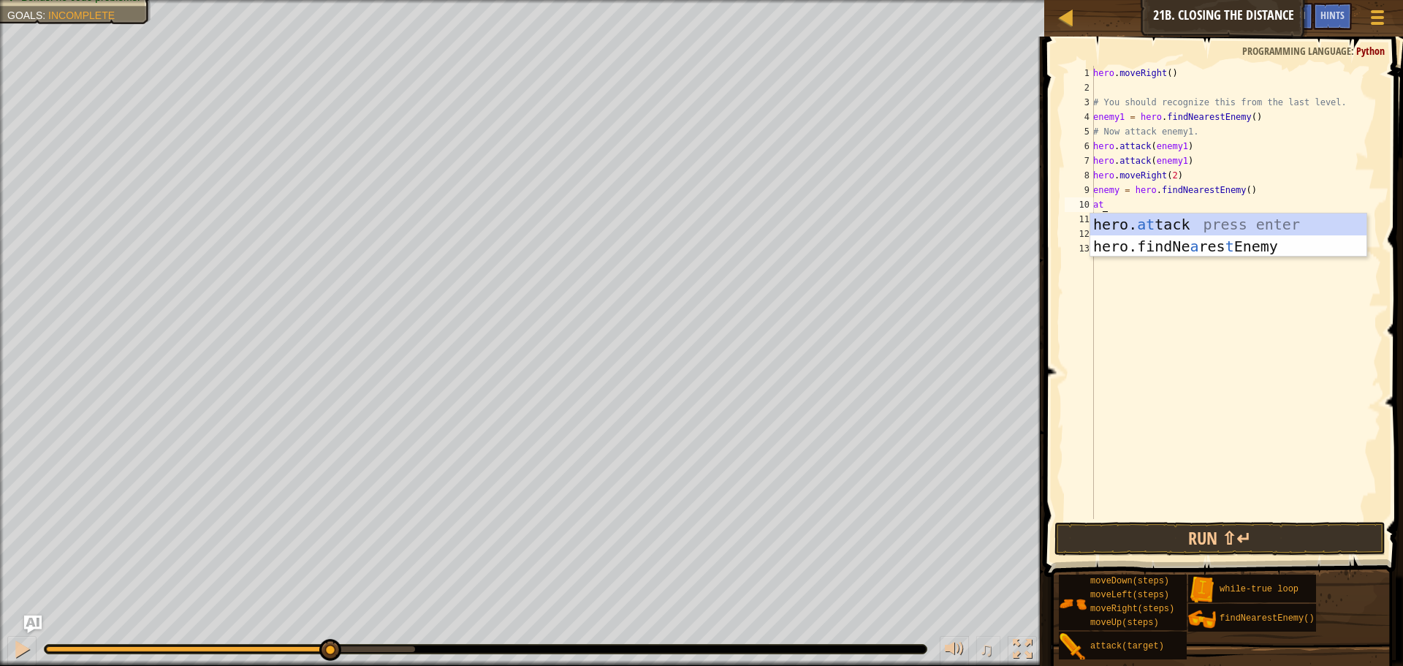
scroll to position [7, 1]
click at [1190, 228] on div "hero. att ack press enter" at bounding box center [1228, 246] width 276 height 66
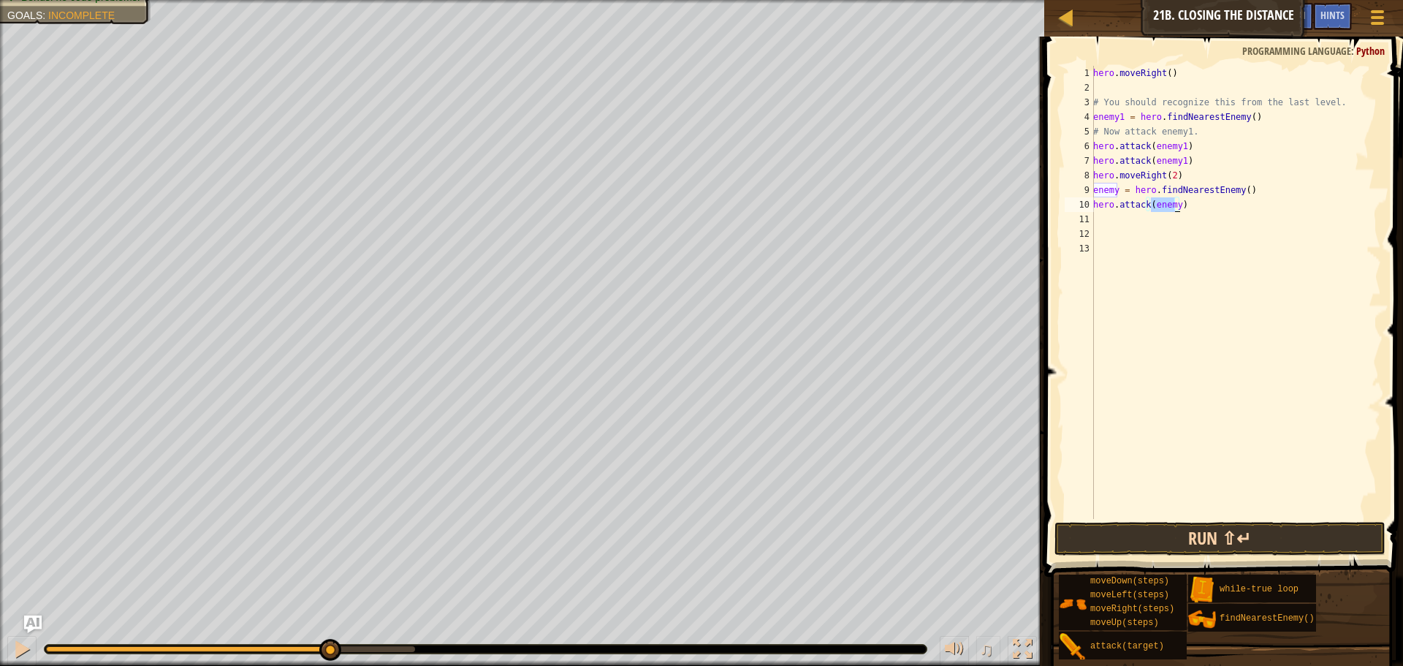
type textarea "hero.attack(enemy)"
click at [1114, 533] on button "Run ⇧↵" at bounding box center [1219, 539] width 331 height 34
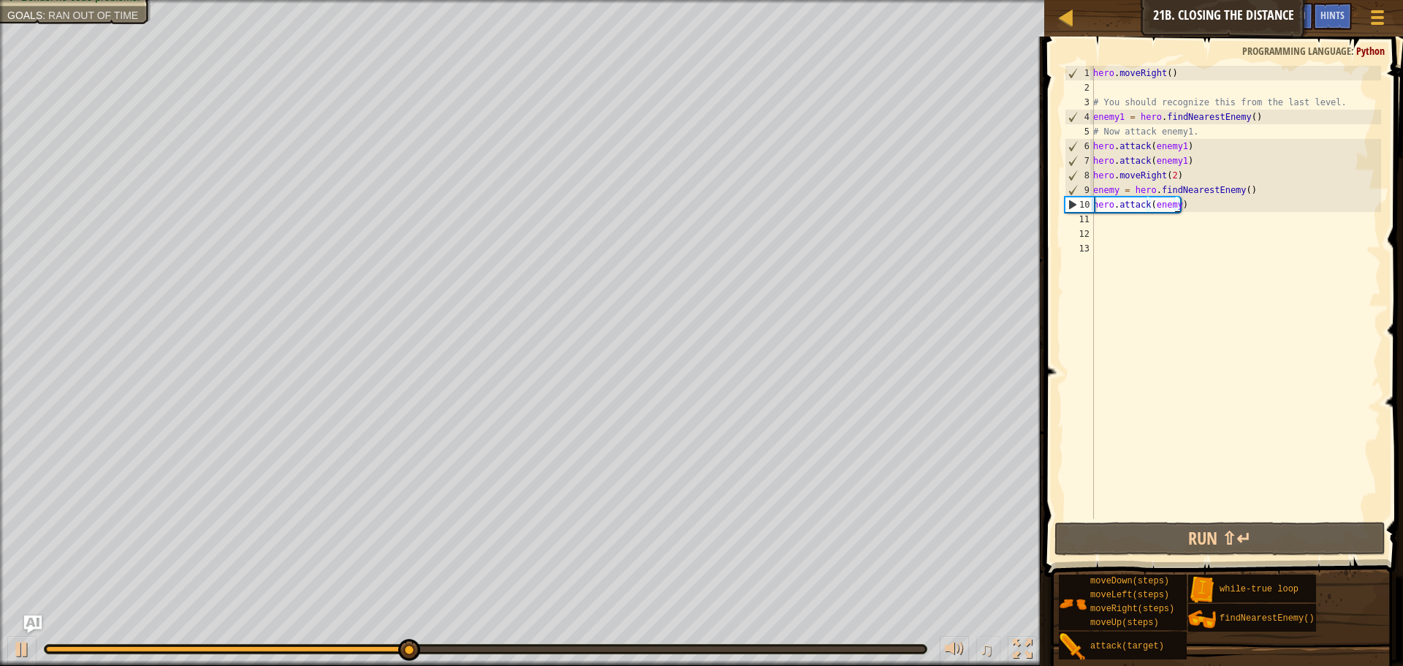
click at [1111, 221] on div "hero . moveRight ( ) # You should recognize this from the last level. enemy1 = …" at bounding box center [1235, 307] width 291 height 482
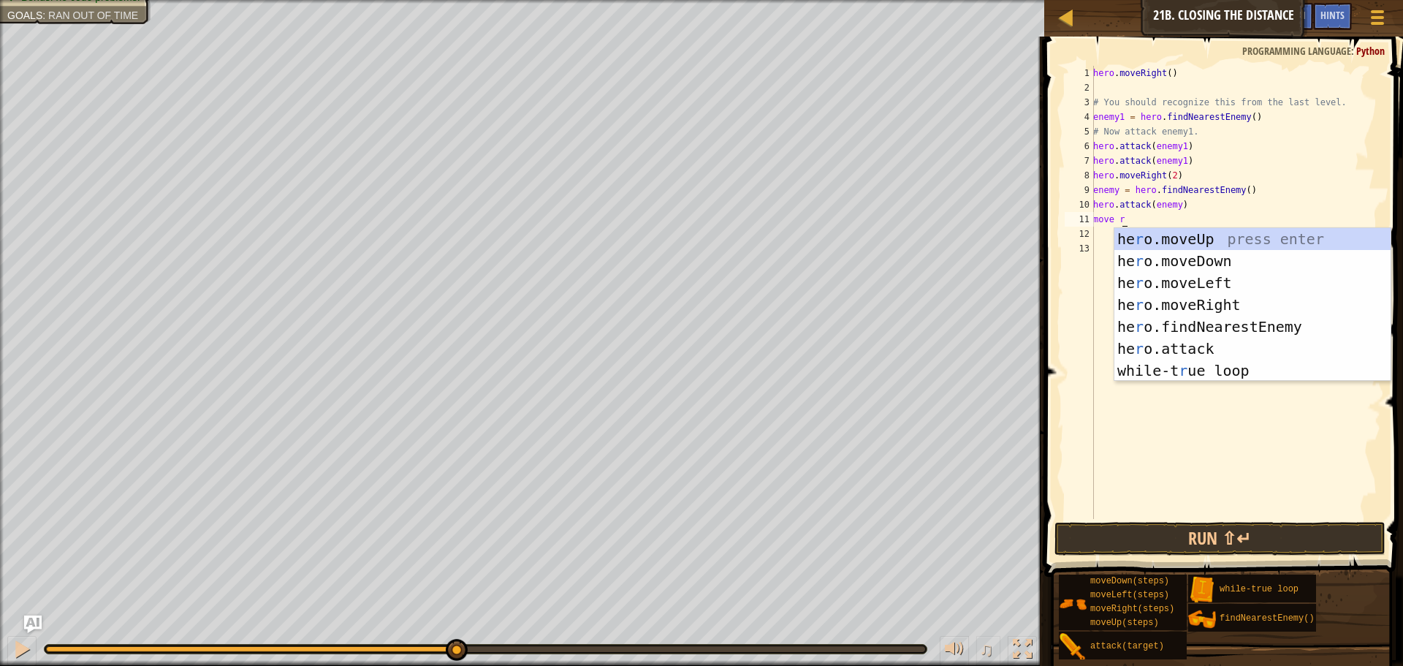
type textarea "move ri"
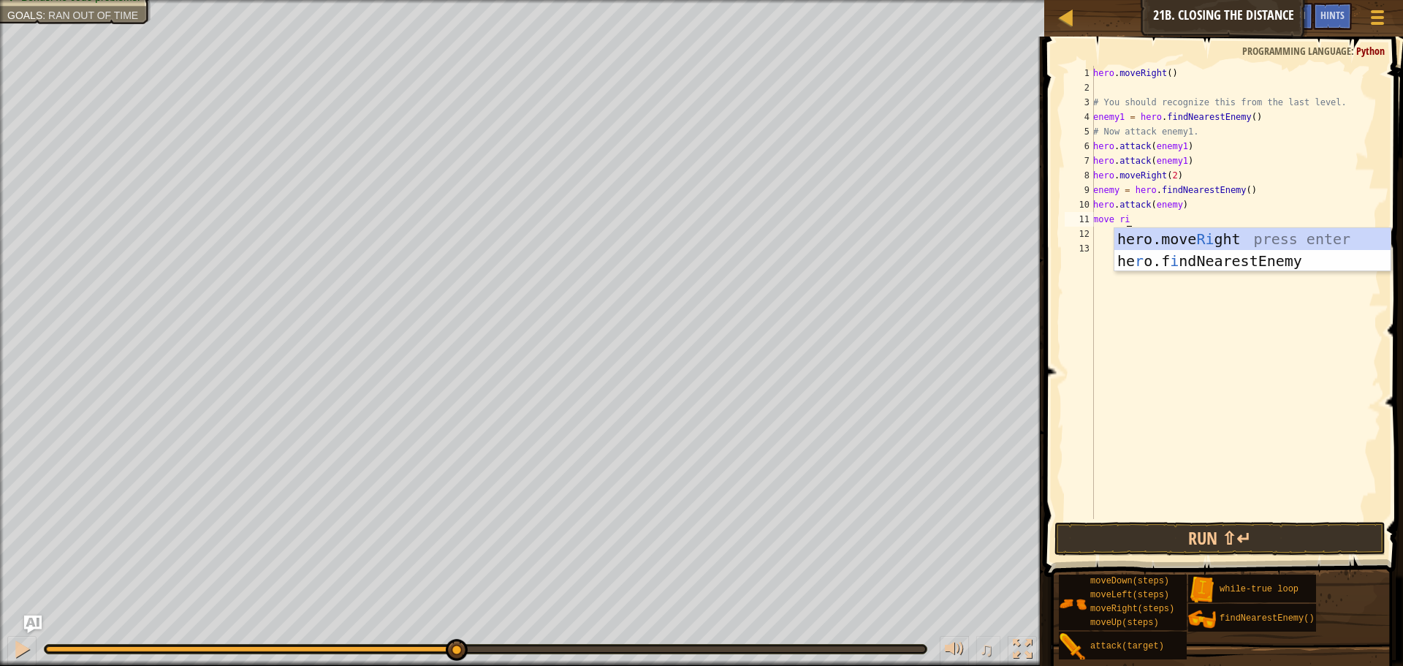
scroll to position [7, 2]
click at [1187, 239] on div "hero.move Ri ght press enter he r o.f i ndNearestEnemy press enter" at bounding box center [1252, 272] width 276 height 88
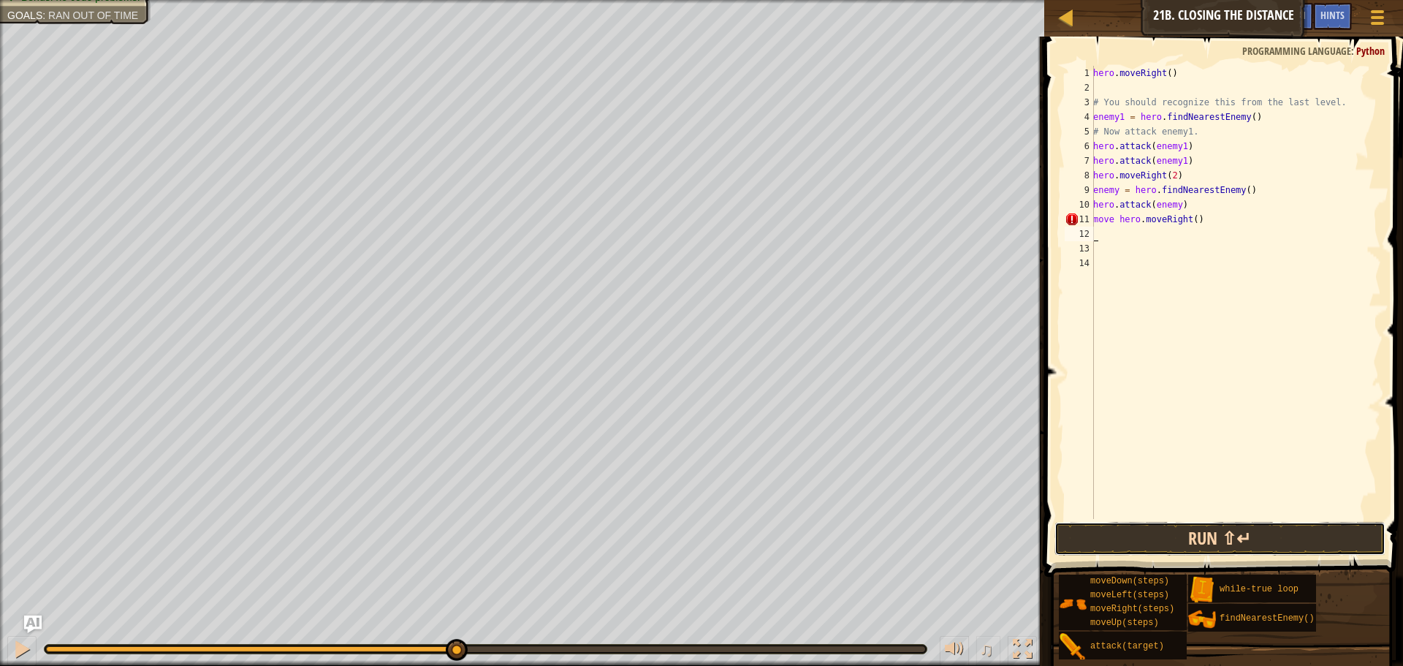
click at [1155, 529] on button "Run ⇧↵" at bounding box center [1219, 539] width 331 height 34
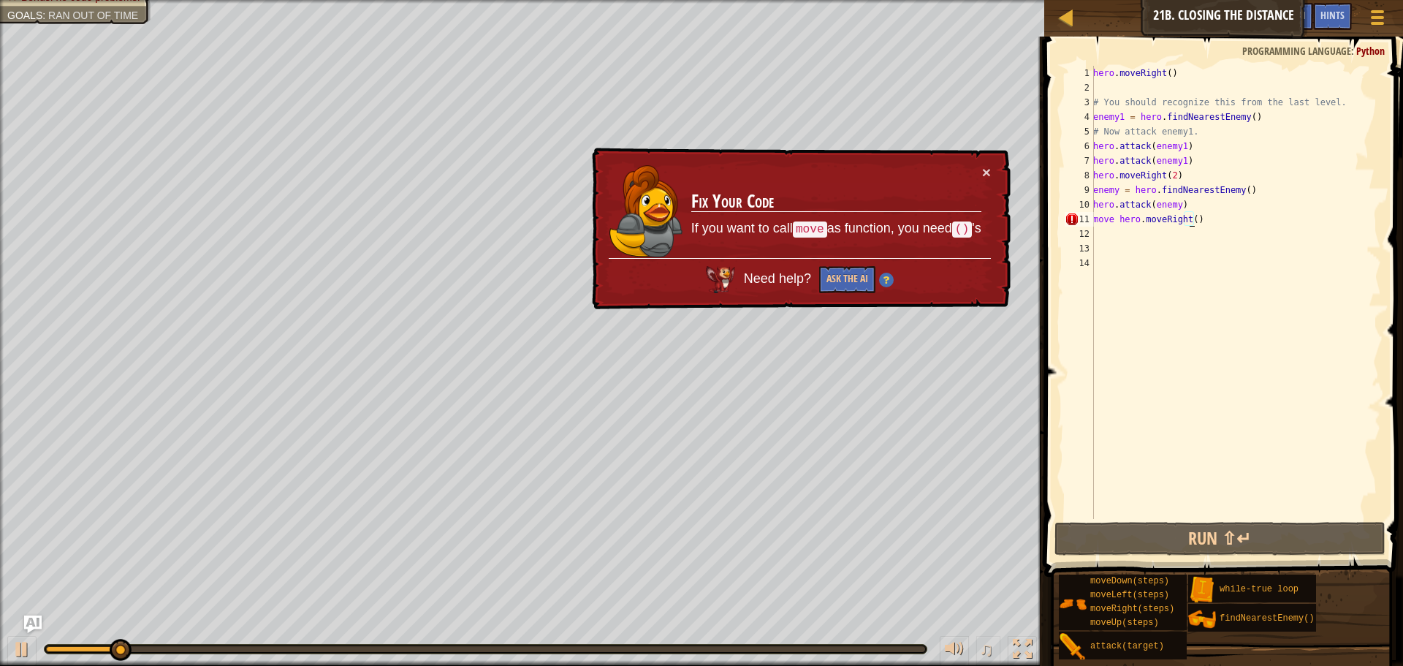
click at [1190, 221] on div "hero . moveRight ( ) # You should recognize this from the last level. enemy1 = …" at bounding box center [1235, 307] width 291 height 482
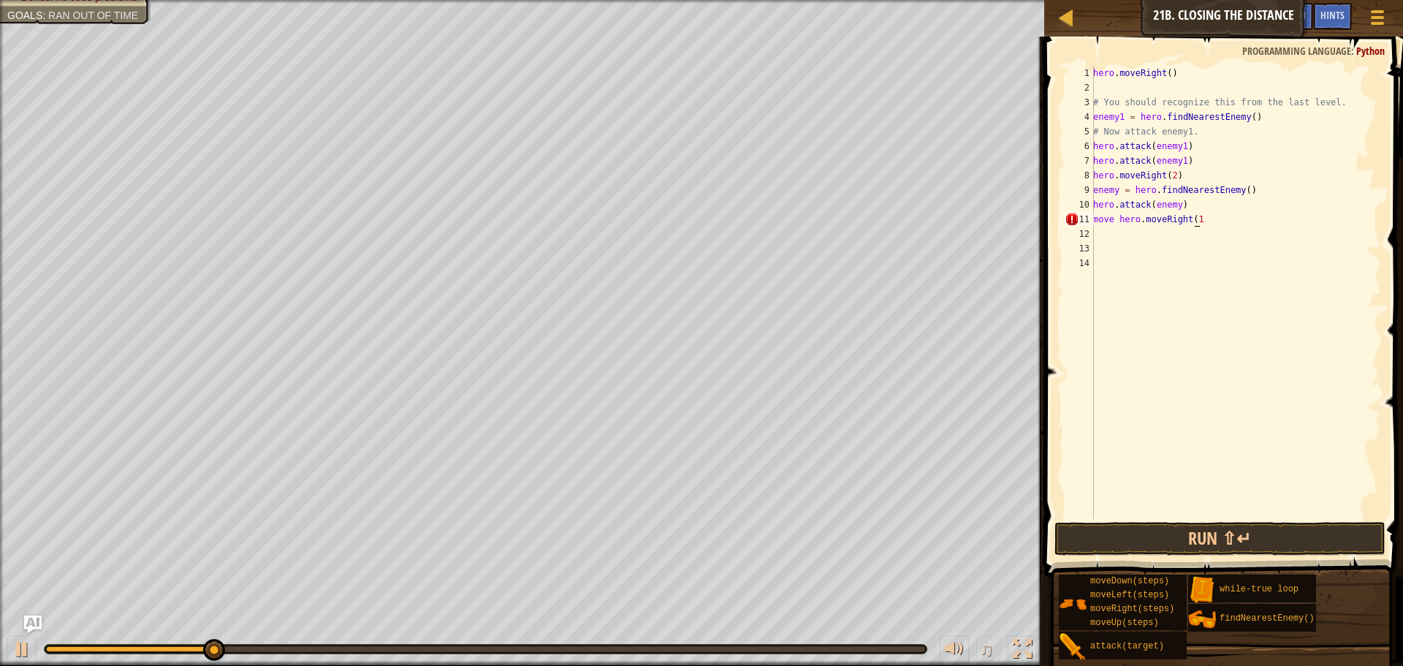
click at [1195, 218] on div "hero . moveRight ( ) # You should recognize this from the last level. enemy1 = …" at bounding box center [1235, 307] width 291 height 482
click at [1194, 216] on div "hero . moveRight ( ) # You should recognize this from the last level. enemy1 = …" at bounding box center [1235, 307] width 291 height 482
type textarea "move hero.moveRight(1)"
click at [1192, 218] on div "hero . moveRight ( ) # You should recognize this from the last level. enemy1 = …" at bounding box center [1235, 307] width 291 height 482
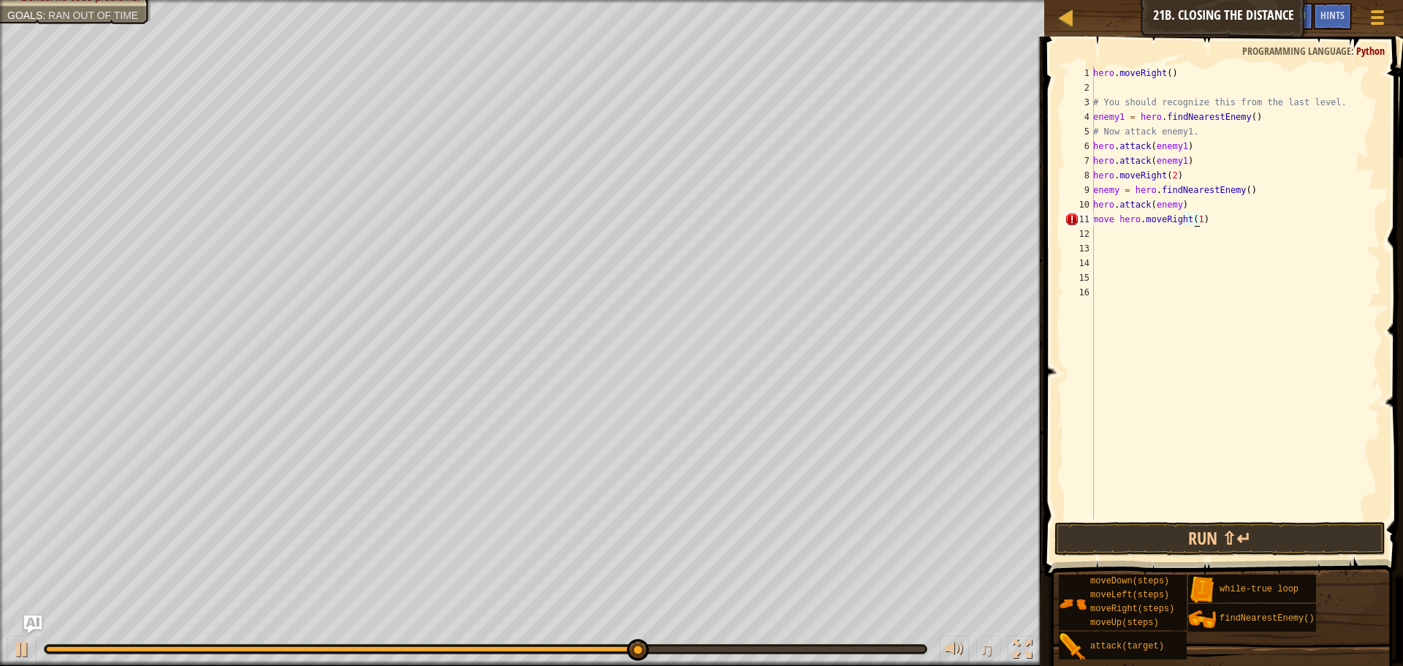
click at [1193, 221] on div "hero . moveRight ( ) # You should recognize this from the last level. enemy1 = …" at bounding box center [1235, 307] width 291 height 482
click at [1190, 216] on div "hero . moveRight ( ) # You should recognize this from the last level. enemy1 = …" at bounding box center [1235, 307] width 291 height 482
click at [1195, 219] on div "hero . moveRight ( ) # You should recognize this from the last level. enemy1 = …" at bounding box center [1235, 307] width 291 height 482
click at [1193, 218] on div "hero . moveRight ( ) # You should recognize this from the last level. enemy1 = …" at bounding box center [1235, 307] width 291 height 482
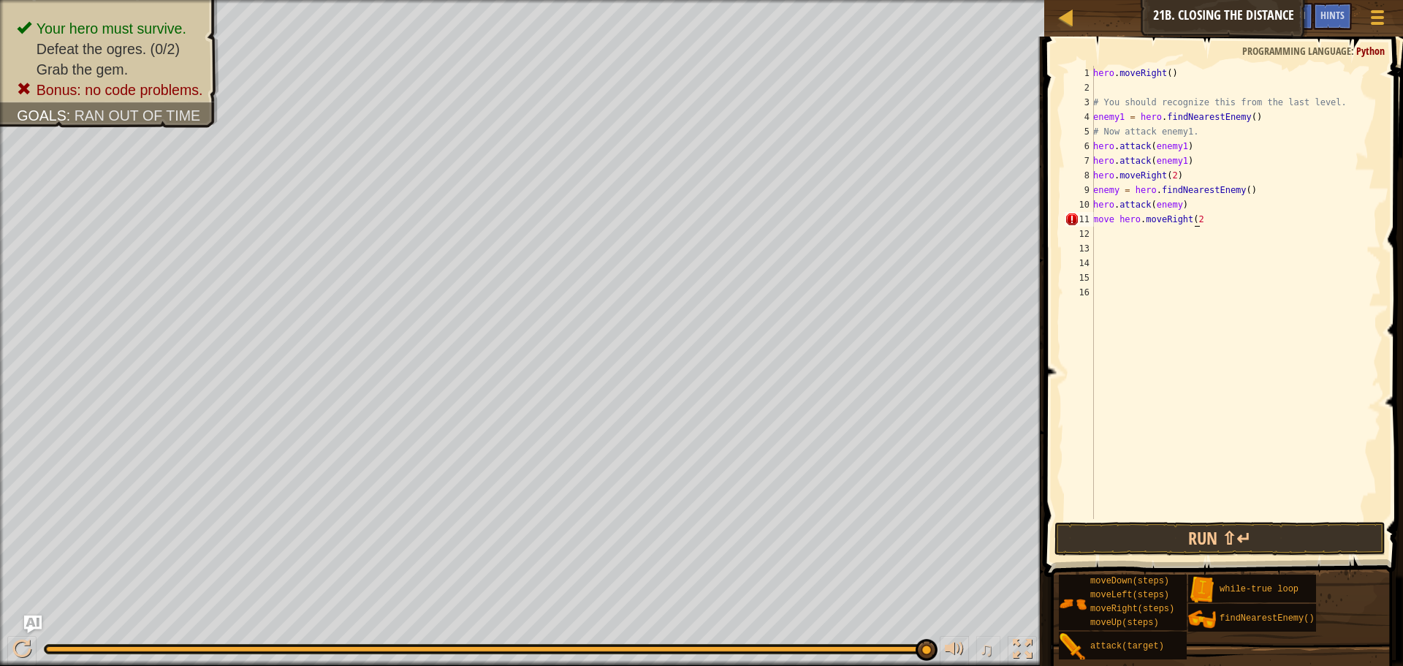
click at [1190, 221] on div "hero . moveRight ( ) # You should recognize this from the last level. enemy1 = …" at bounding box center [1235, 307] width 291 height 482
click at [1200, 218] on div "hero . moveRight ( ) # You should recognize this from the last level. enemy1 = …" at bounding box center [1235, 307] width 291 height 482
click at [1192, 219] on div "hero . moveRight ( ) # You should recognize this from the last level. enemy1 = …" at bounding box center [1235, 307] width 291 height 482
click at [1190, 220] on div "hero . moveRight ( ) # You should recognize this from the last level. enemy1 = …" at bounding box center [1235, 307] width 291 height 482
click at [1189, 224] on div "hero . moveRight ( ) # You should recognize this from the last level. enemy1 = …" at bounding box center [1235, 307] width 291 height 482
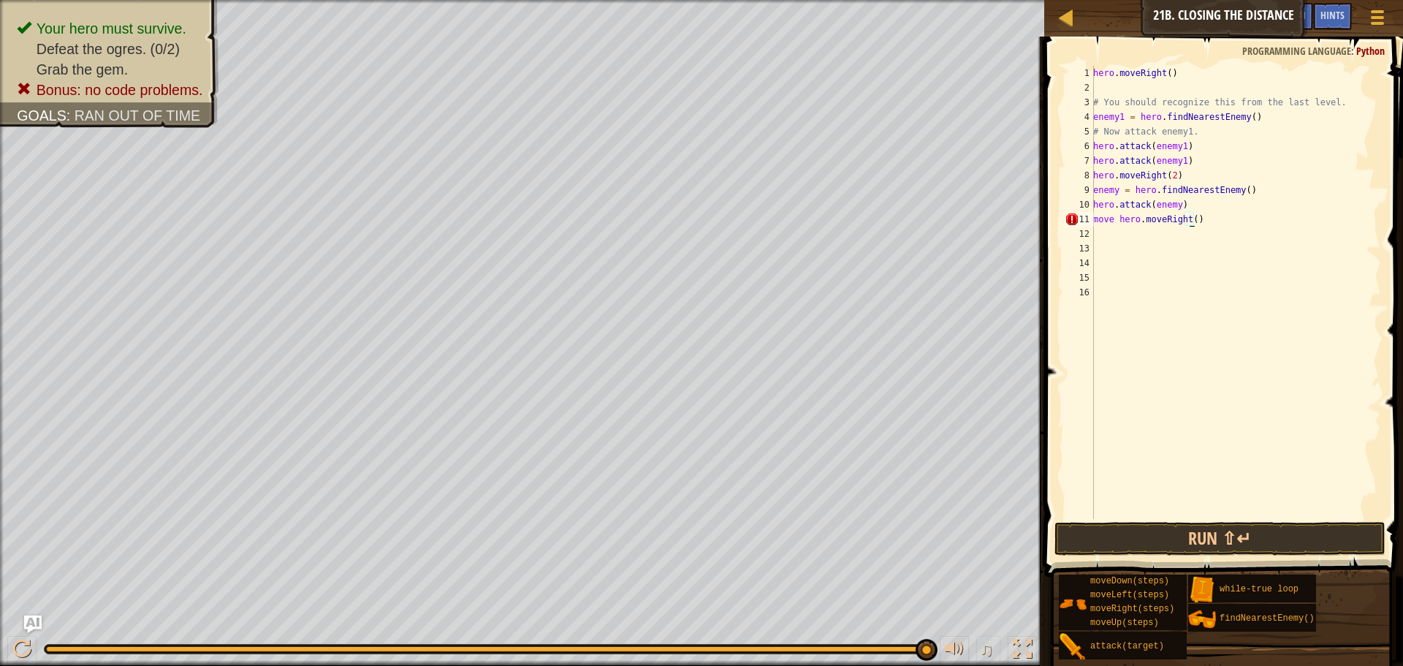
click at [1189, 216] on div "hero . moveRight ( ) # You should recognize this from the last level. enemy1 = …" at bounding box center [1235, 307] width 291 height 482
click at [1195, 218] on div "hero . moveRight ( ) # You should recognize this from the last level. enemy1 = …" at bounding box center [1235, 307] width 291 height 482
click at [1195, 221] on div "hero . moveRight ( ) # You should recognize this from the last level. enemy1 = …" at bounding box center [1235, 307] width 291 height 482
type textarea "move hero.moveRight(2)"
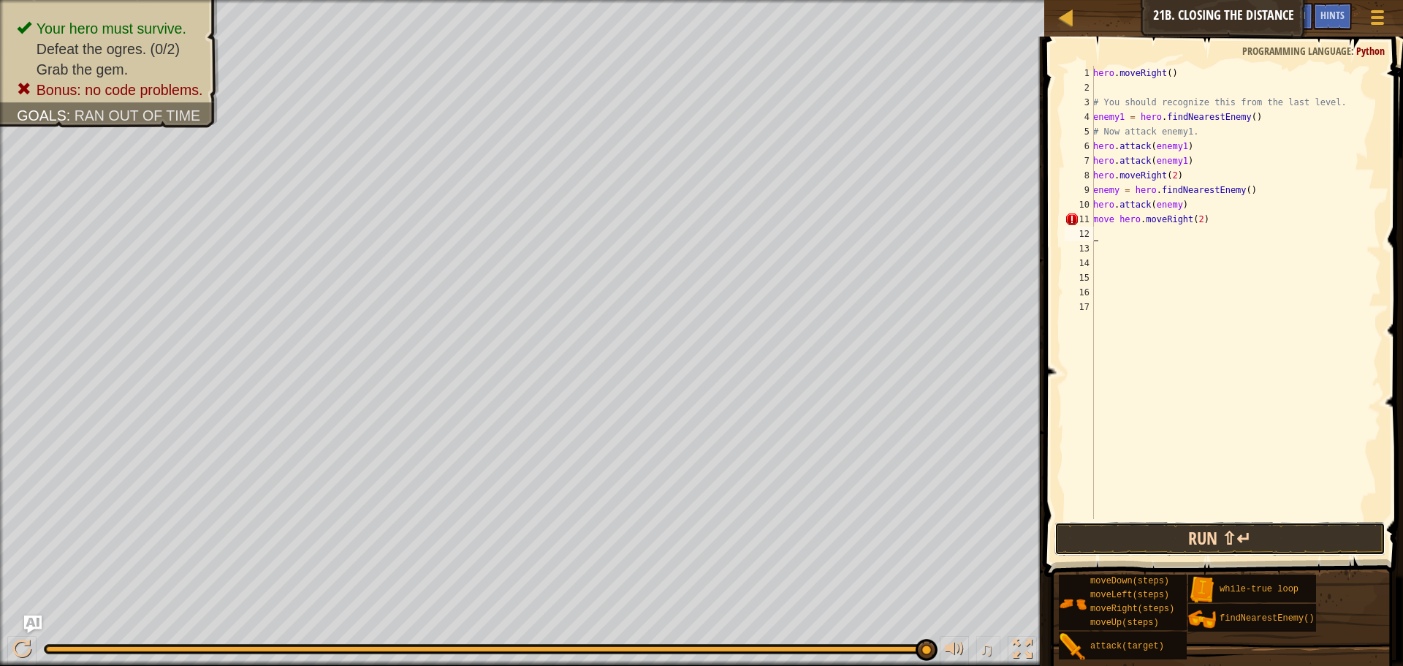
click at [1293, 541] on button "Run ⇧↵" at bounding box center [1219, 539] width 331 height 34
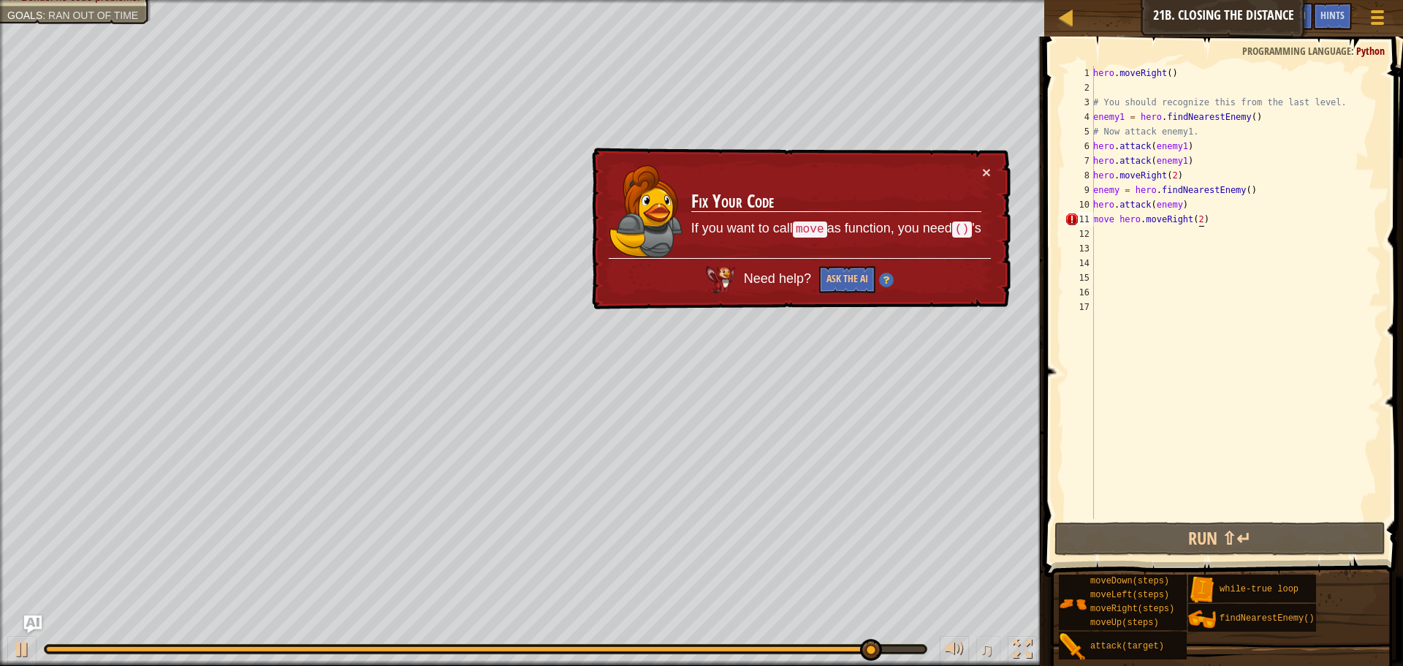
click at [1214, 216] on div "hero . moveRight ( ) # You should recognize this from the last level. enemy1 = …" at bounding box center [1235, 307] width 291 height 482
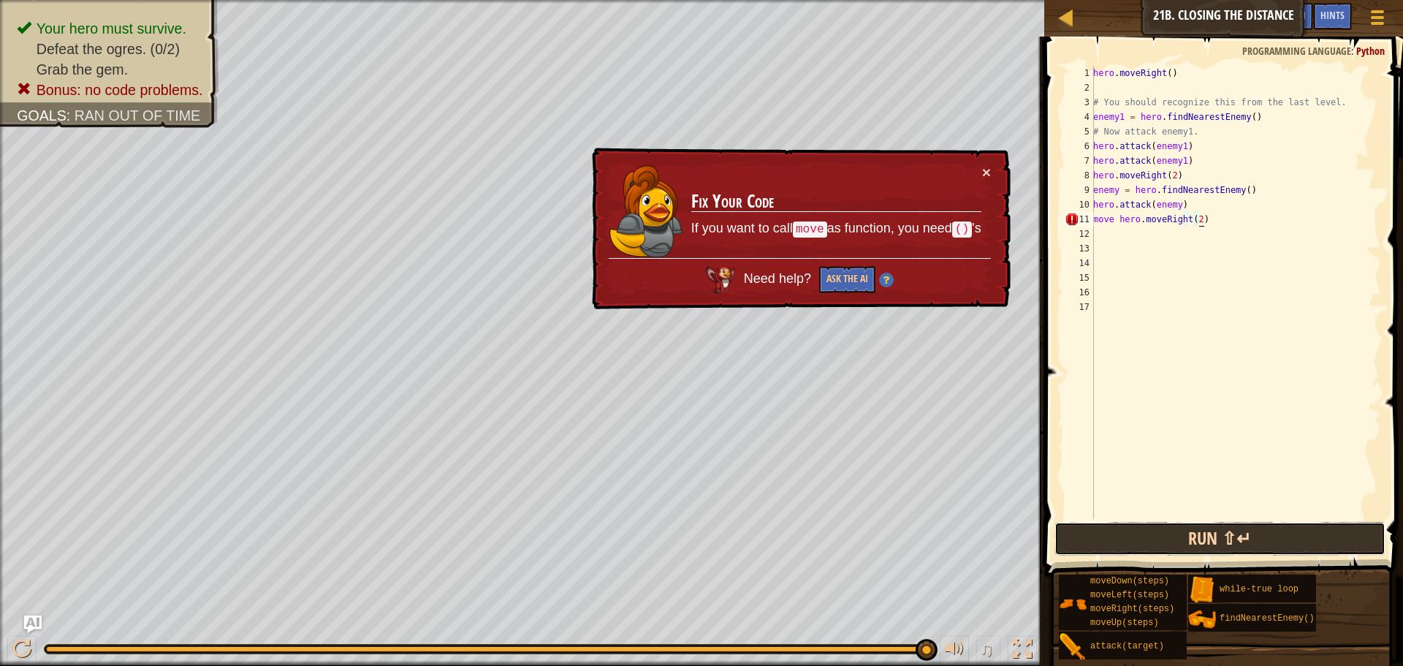
click at [1121, 526] on button "Run ⇧↵" at bounding box center [1219, 539] width 331 height 34
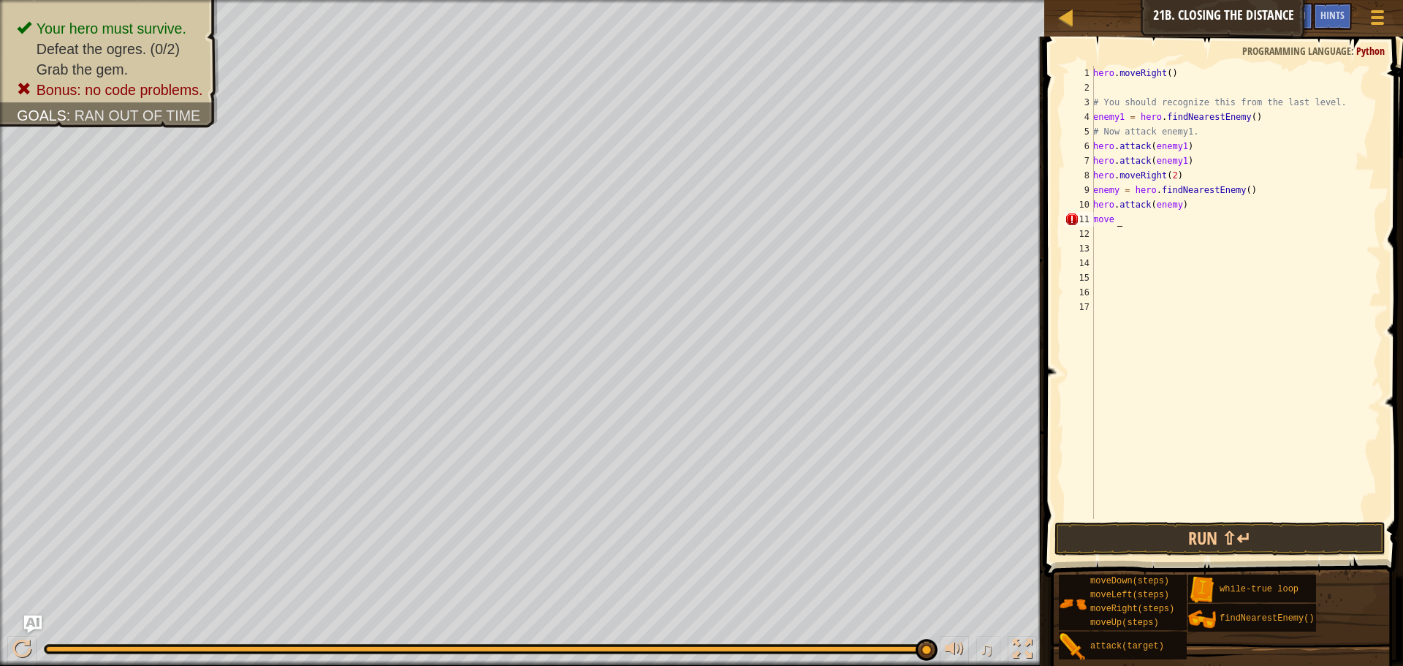
type textarea "m"
type textarea "h"
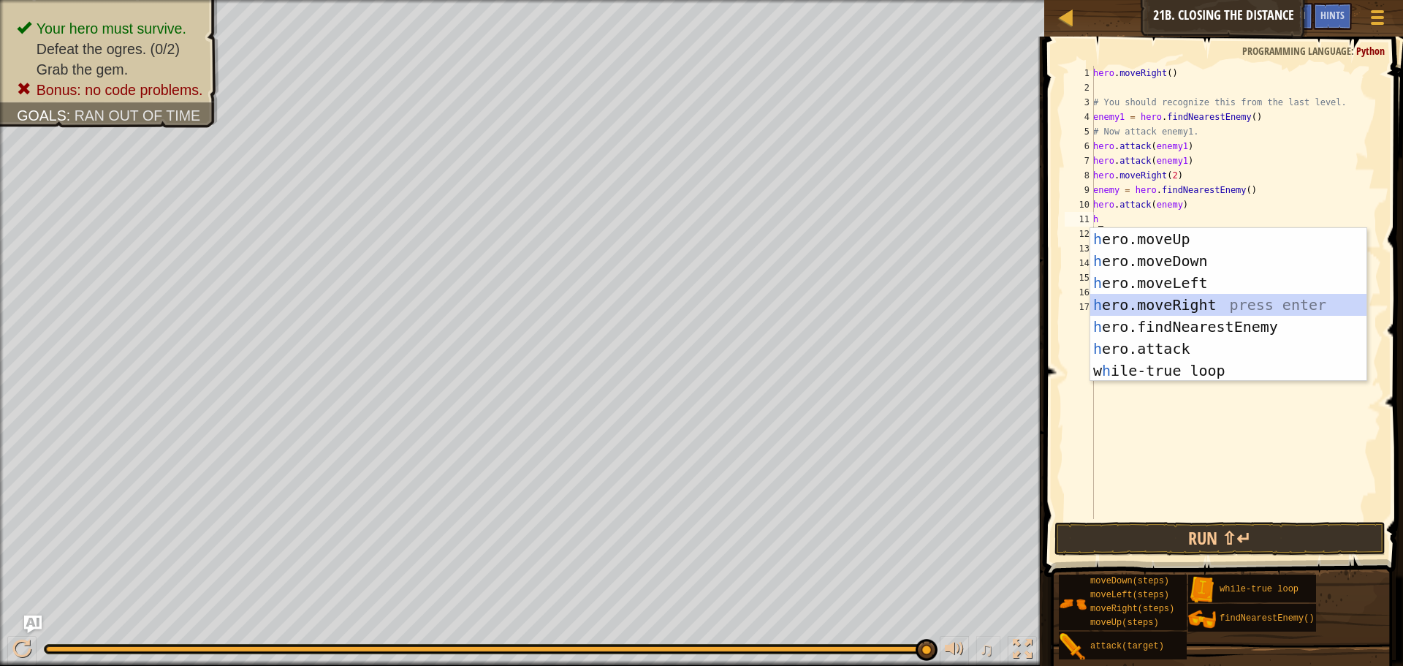
click at [1230, 312] on div "h ero.moveUp press enter h ero.moveDown press enter h ero.moveLeft press enter …" at bounding box center [1228, 326] width 276 height 197
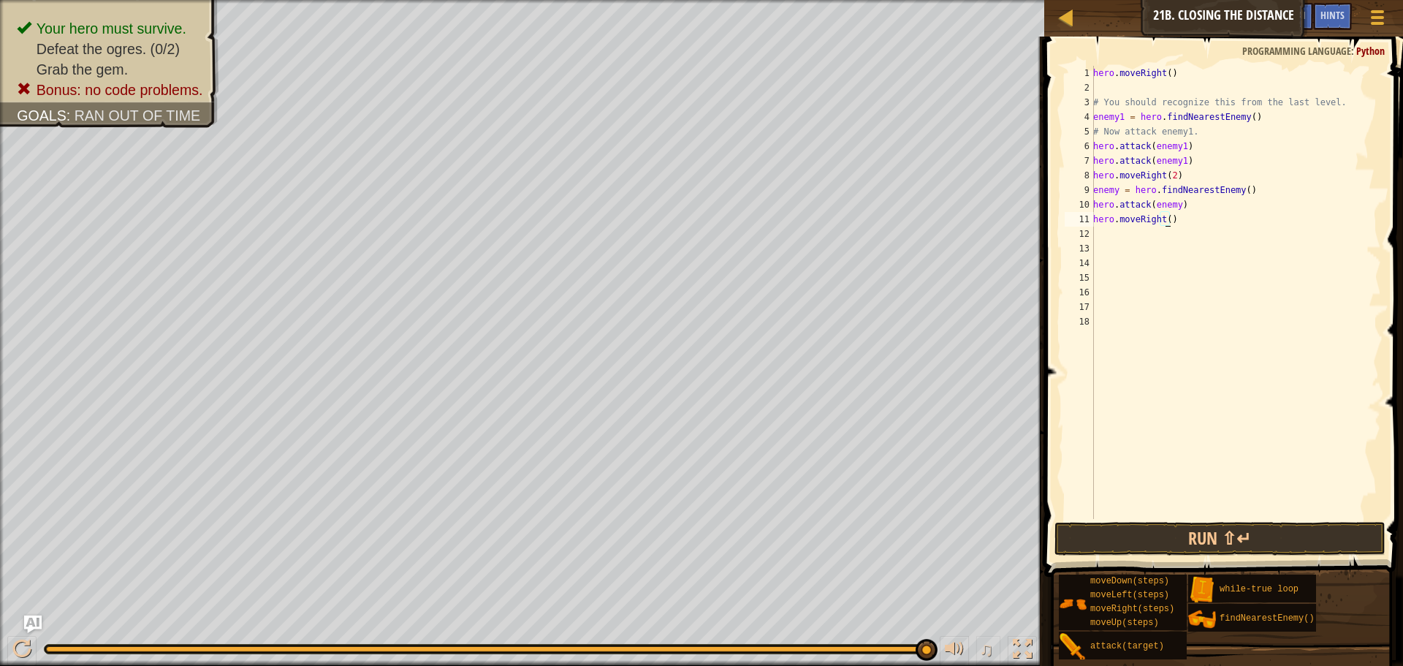
click at [1165, 221] on div "hero . moveRight ( ) # You should recognize this from the last level. enemy1 = …" at bounding box center [1235, 307] width 291 height 482
click at [1058, 534] on button "Run ⇧↵" at bounding box center [1219, 539] width 331 height 34
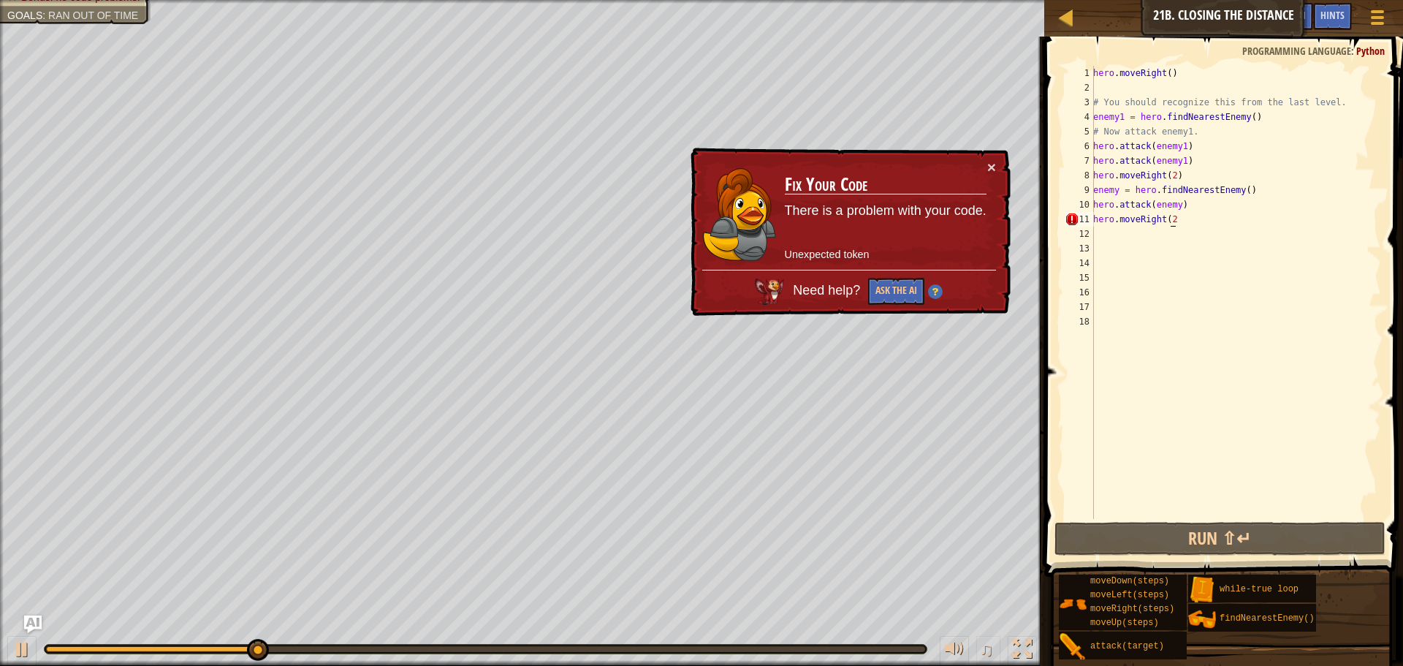
click at [1168, 218] on div "hero . moveRight ( ) # You should recognize this from the last level. enemy1 = …" at bounding box center [1235, 307] width 291 height 482
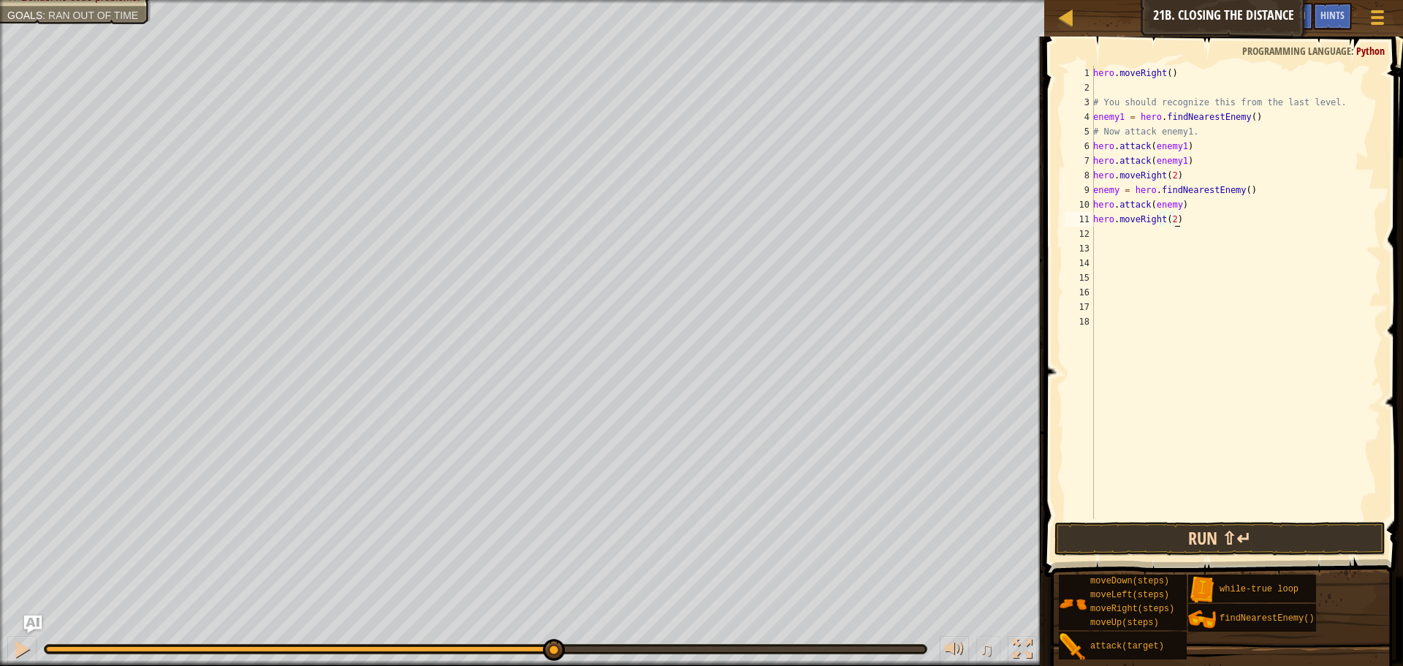
type textarea "hero.moveRight(2)"
click at [1296, 531] on button "Run ⇧↵" at bounding box center [1219, 539] width 331 height 34
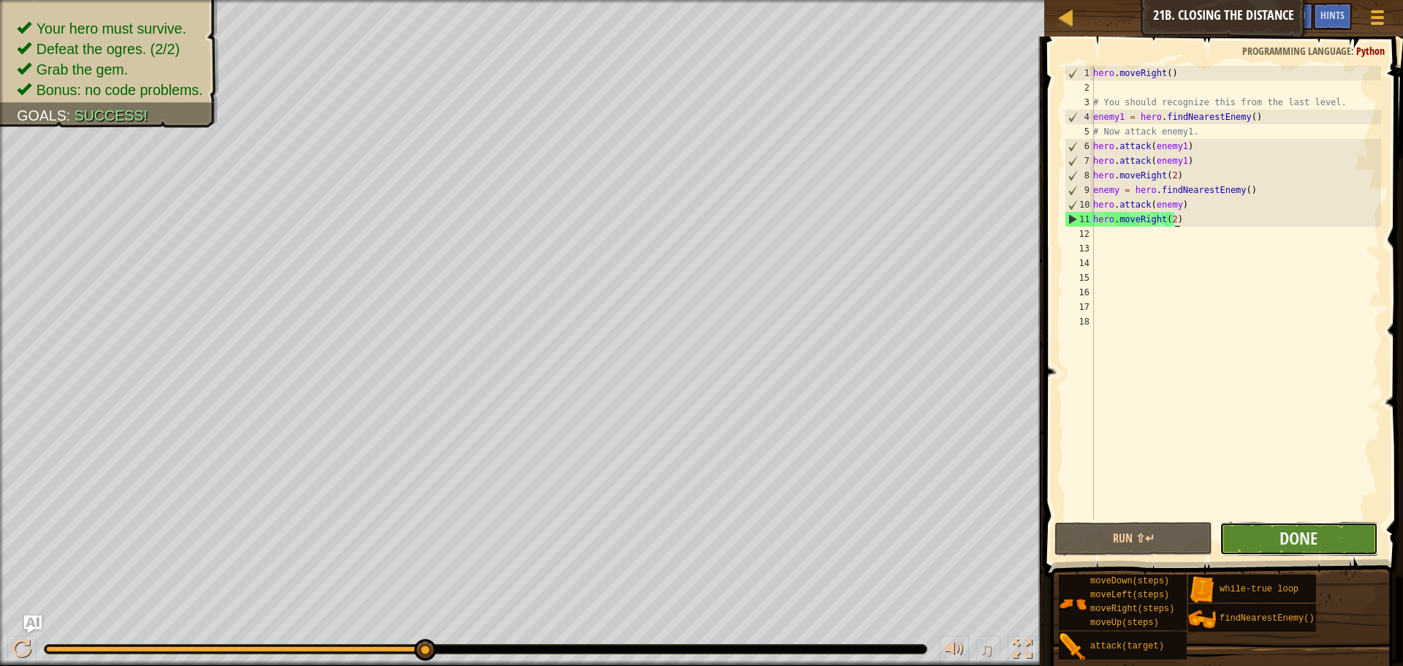
click at [1338, 543] on button "Done" at bounding box center [1299, 539] width 158 height 34
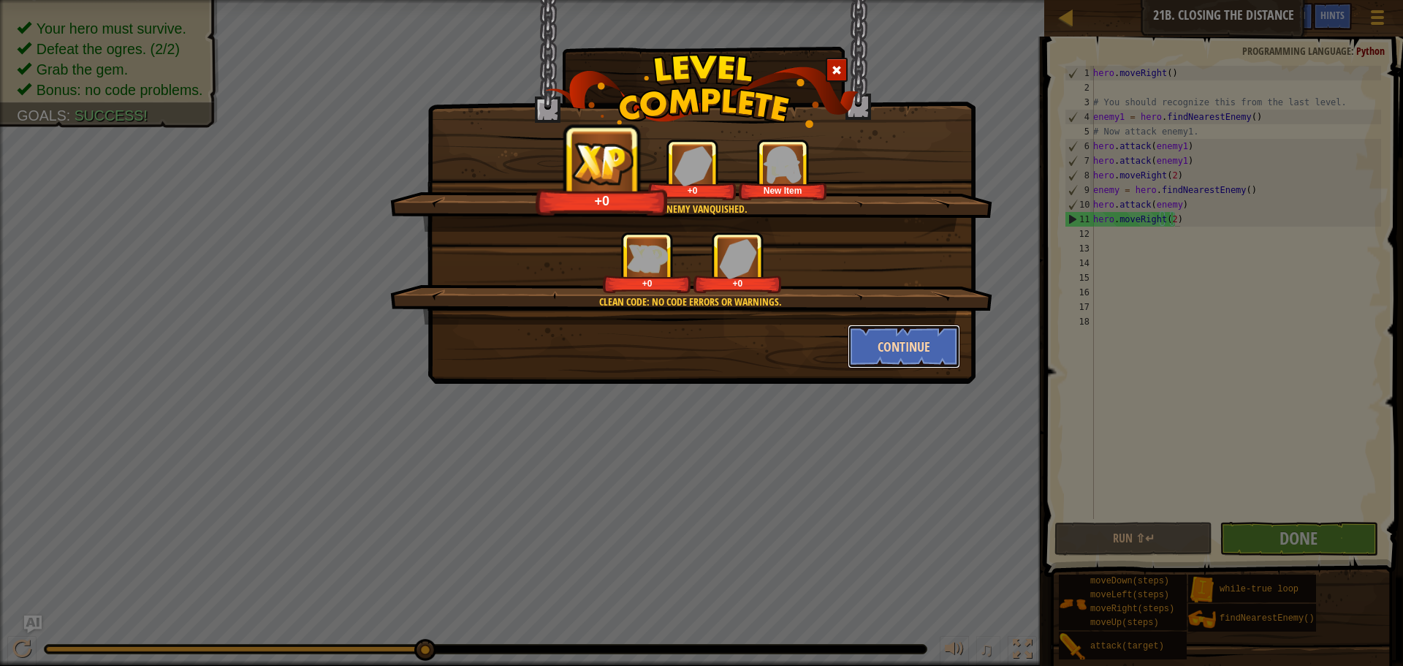
click at [902, 357] on button "Continue" at bounding box center [904, 346] width 113 height 44
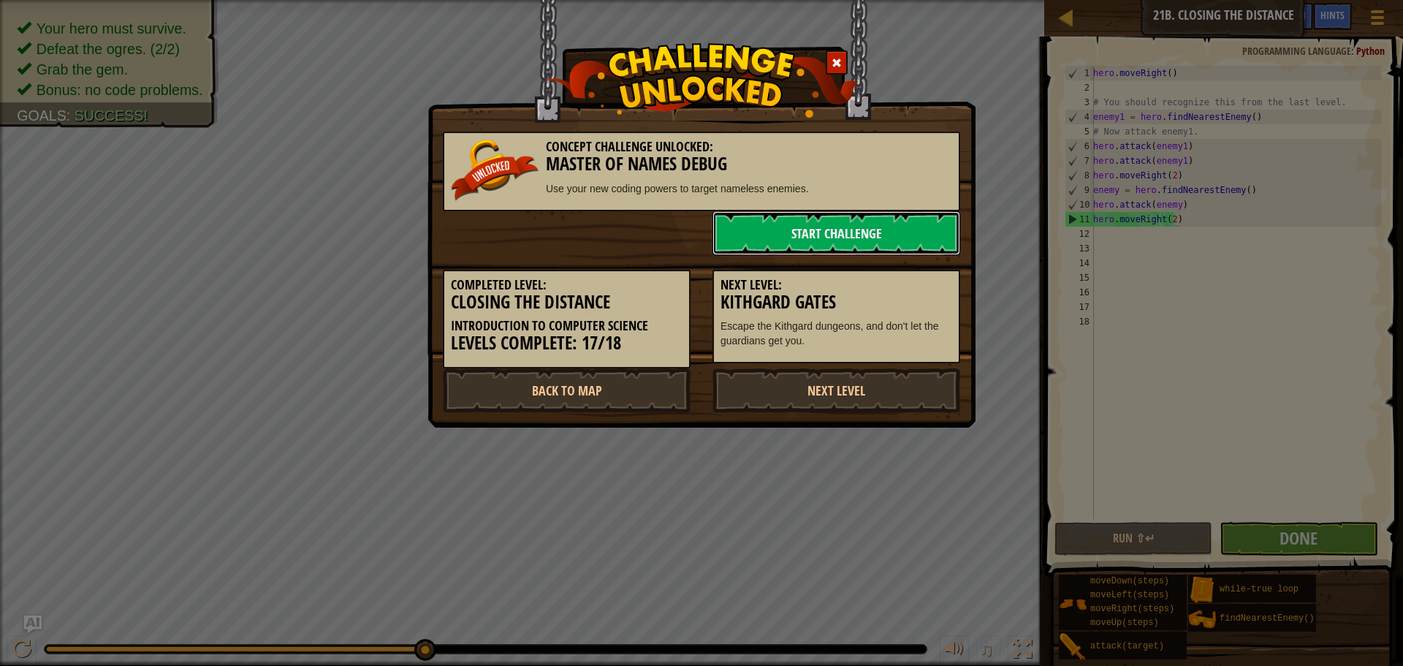
click at [877, 237] on link "Start Challenge" at bounding box center [836, 233] width 248 height 44
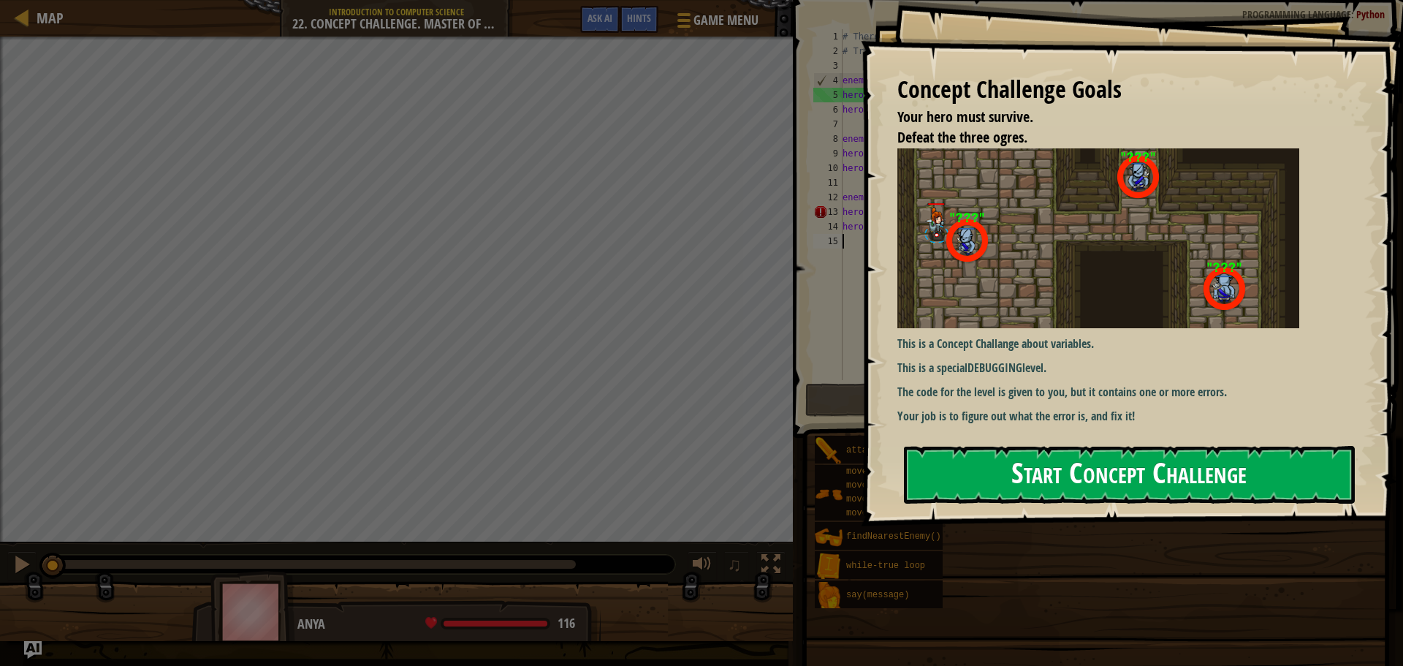
click at [1234, 307] on div "Concept Challenge Goals Your hero must survive. Defeat the three ogres. This is…" at bounding box center [1132, 263] width 542 height 526
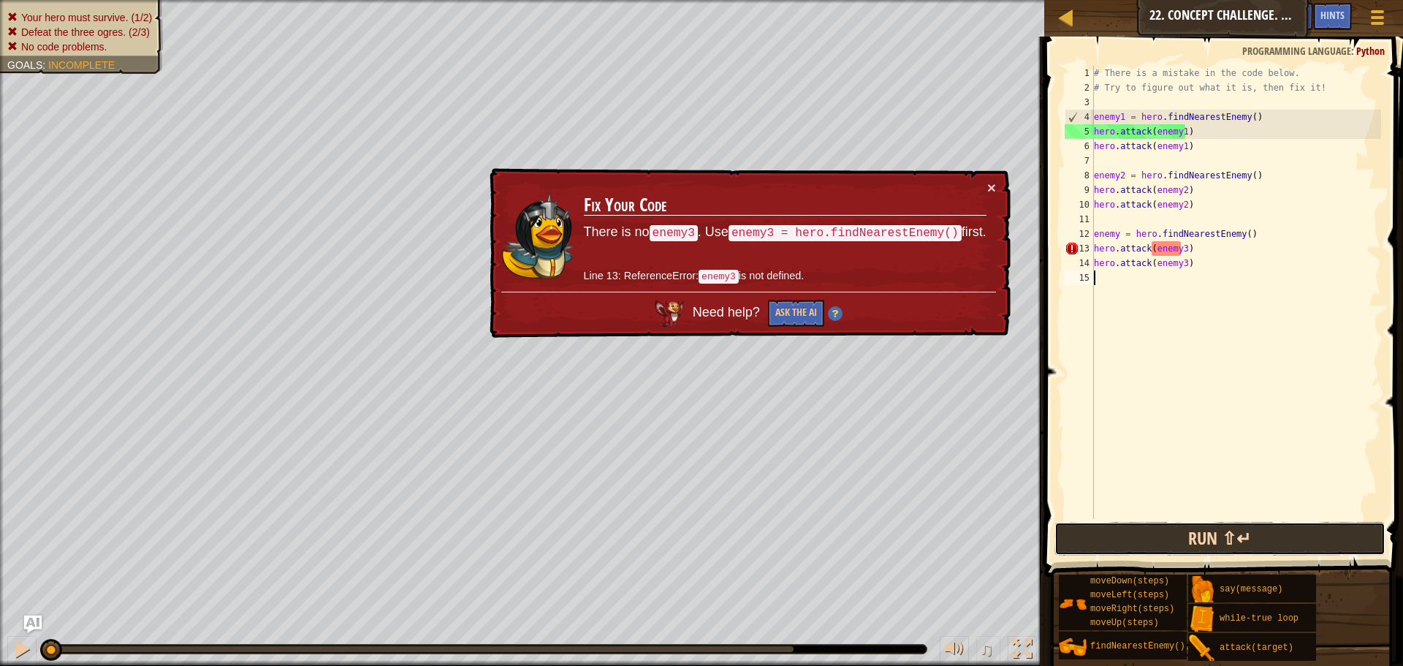
click at [1159, 533] on button "Run ⇧↵" at bounding box center [1219, 539] width 331 height 34
